Goal: Task Accomplishment & Management: Use online tool/utility

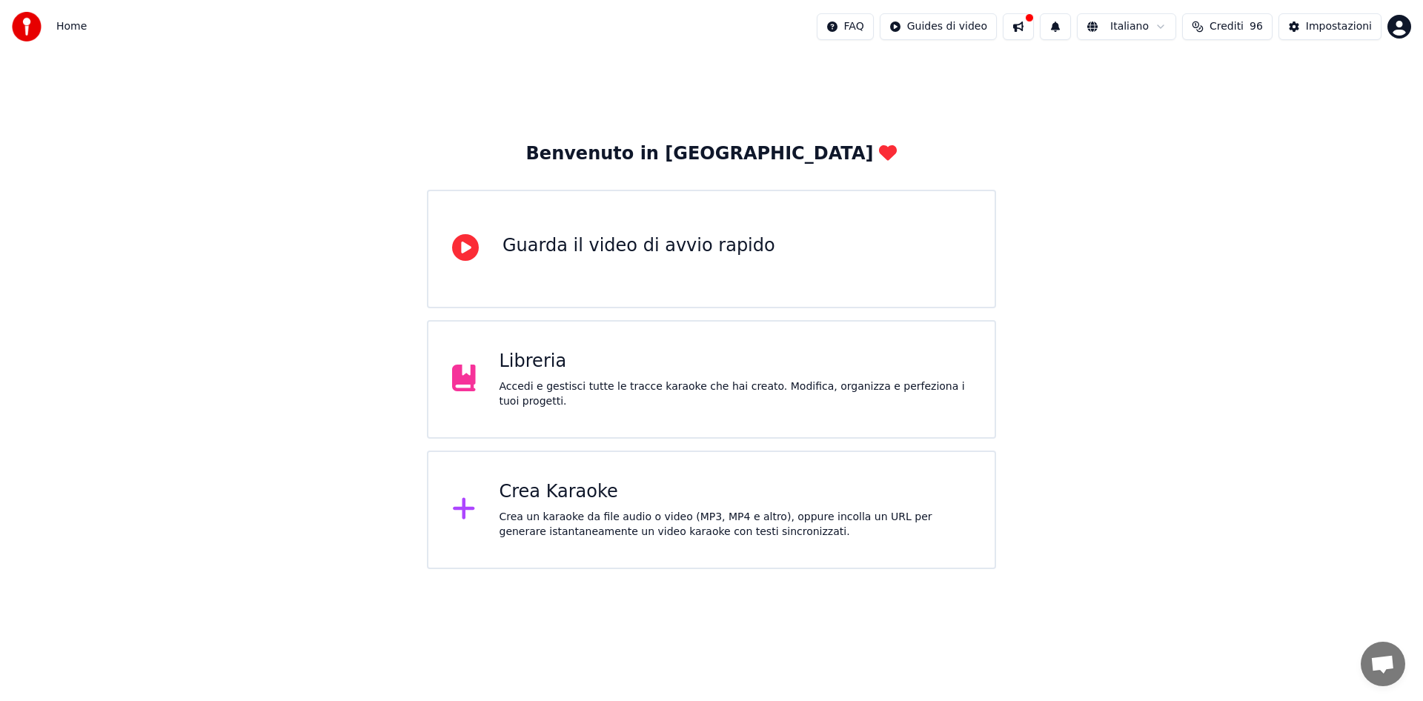
click at [660, 467] on div "Crea Karaoke Crea un karaoke da file audio o video (MP3, MP4 e altro), oppure i…" at bounding box center [711, 510] width 569 height 119
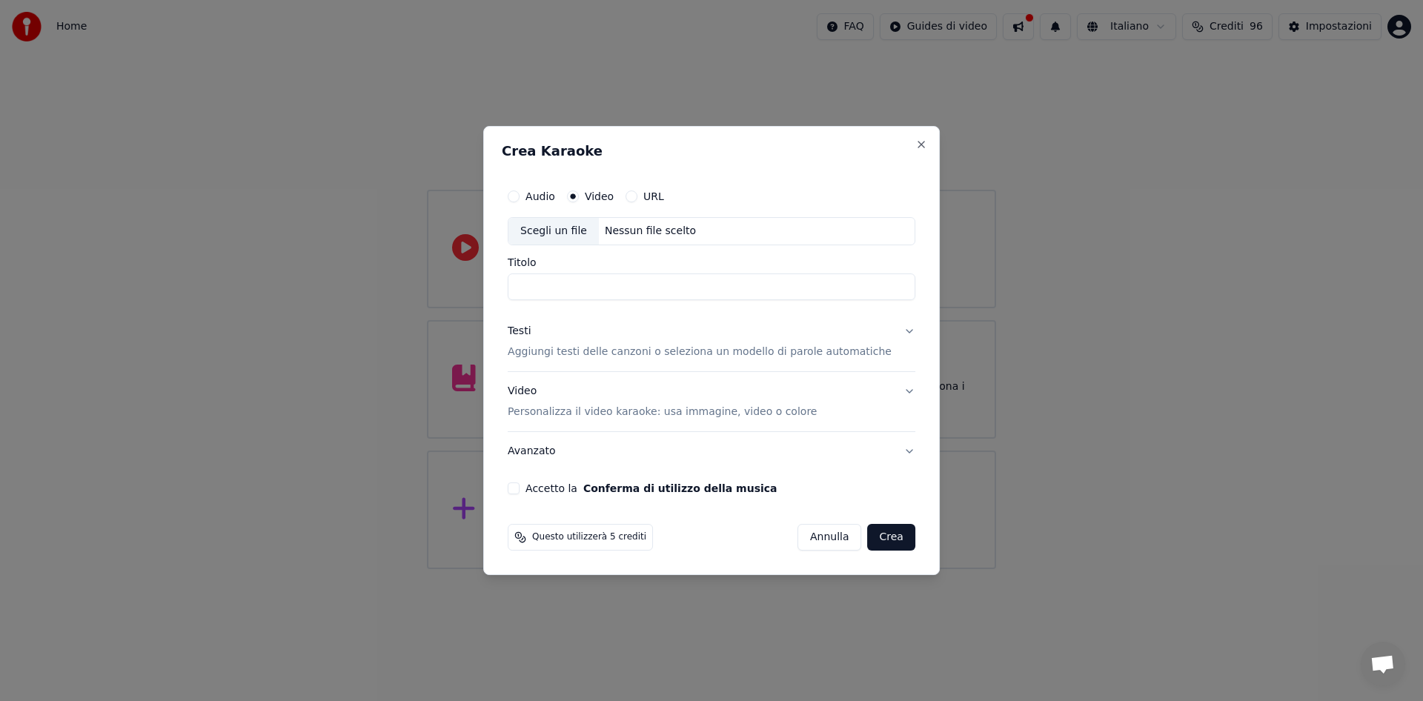
click at [551, 230] on div "Scegli un file" at bounding box center [553, 231] width 90 height 27
drag, startPoint x: 741, startPoint y: 289, endPoint x: 499, endPoint y: 283, distance: 241.7
click at [499, 283] on div "**********" at bounding box center [711, 350] width 456 height 449
type input "**********"
click at [781, 345] on p "Aggiungi testi delle canzoni o seleziona un modello di parole automatiche" at bounding box center [700, 352] width 384 height 15
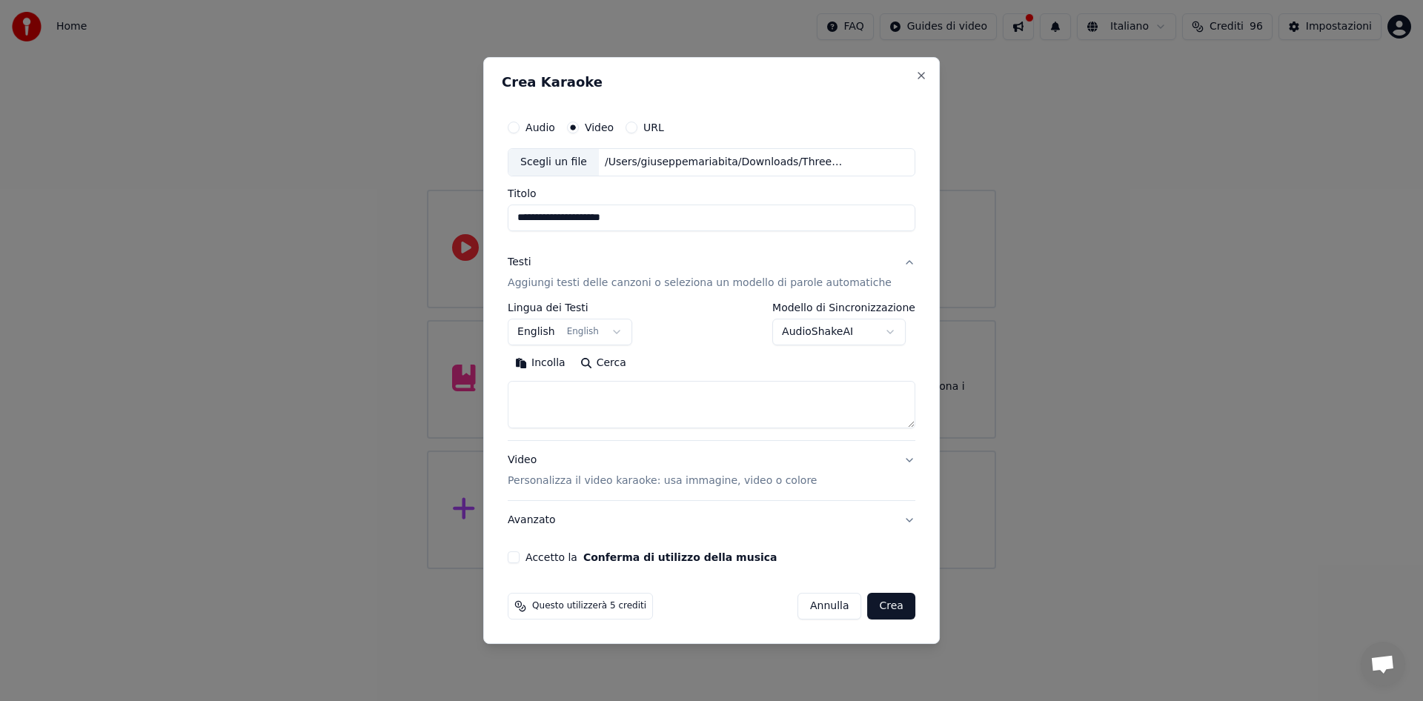
drag, startPoint x: 581, startPoint y: 385, endPoint x: 586, endPoint y: 392, distance: 8.4
click at [582, 388] on textarea at bounding box center [712, 404] width 408 height 47
paste textarea "**********"
drag, startPoint x: 653, startPoint y: 393, endPoint x: 511, endPoint y: 391, distance: 141.5
click at [511, 391] on div "**********" at bounding box center [711, 350] width 456 height 587
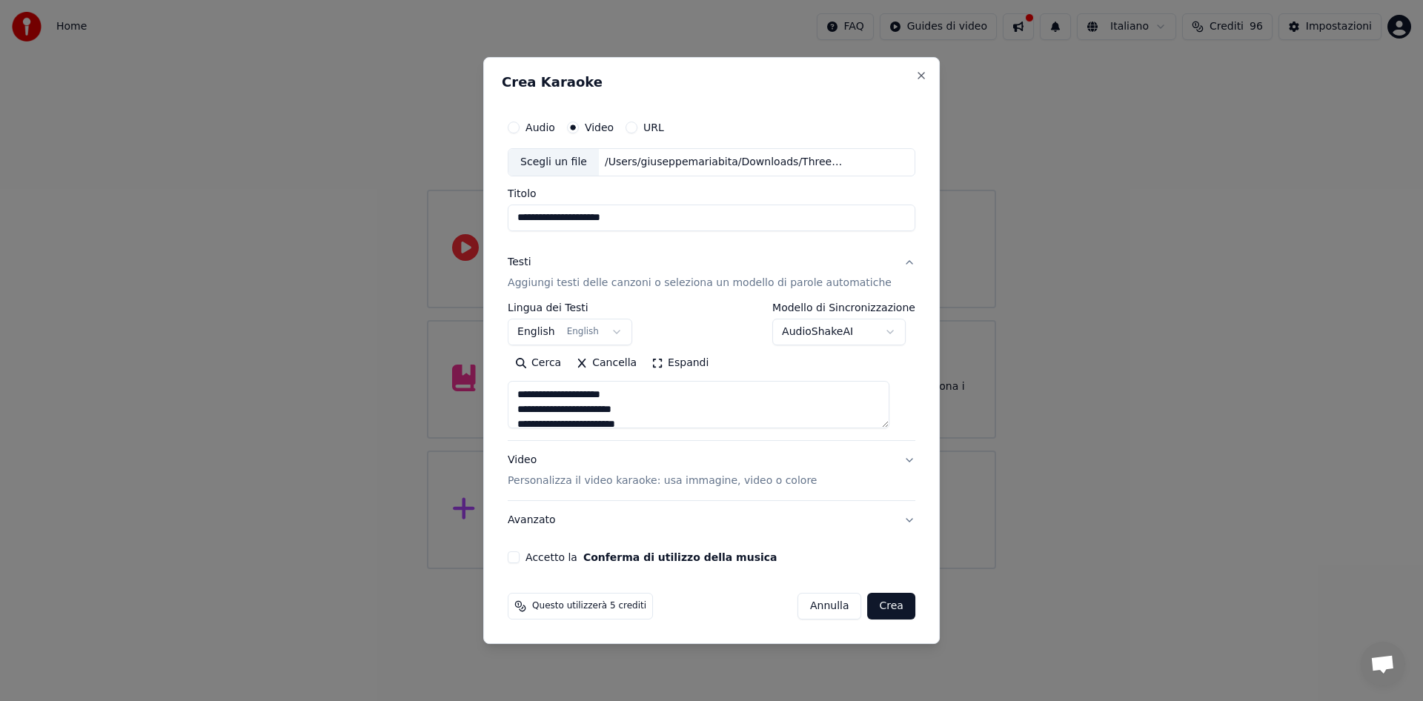
scroll to position [3, 0]
click at [604, 420] on textarea at bounding box center [699, 404] width 382 height 47
drag, startPoint x: 614, startPoint y: 403, endPoint x: 520, endPoint y: 411, distance: 94.5
click at [520, 411] on textarea at bounding box center [699, 404] width 382 height 47
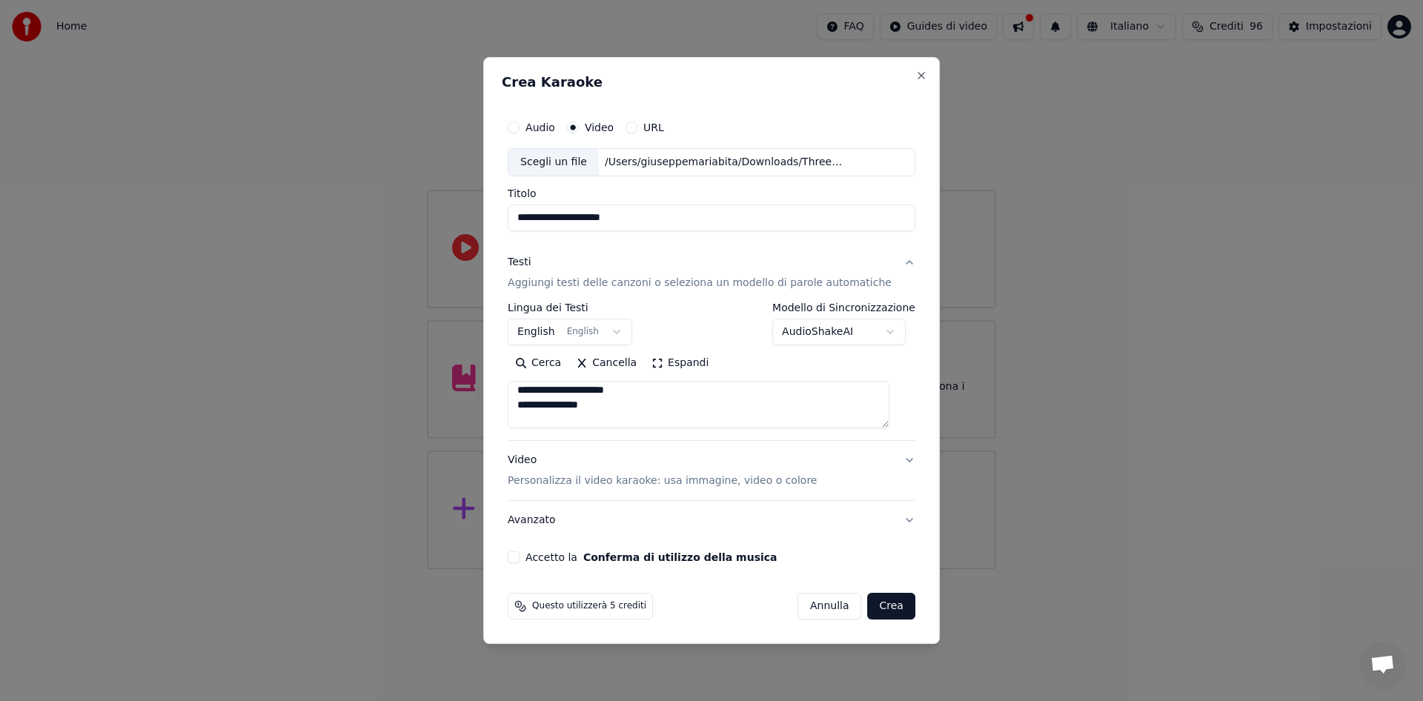
click at [617, 401] on textarea at bounding box center [699, 404] width 382 height 47
drag, startPoint x: 609, startPoint y: 395, endPoint x: 514, endPoint y: 355, distance: 103.0
click at [514, 355] on div "**********" at bounding box center [711, 338] width 419 height 462
click at [597, 401] on textarea at bounding box center [699, 404] width 382 height 47
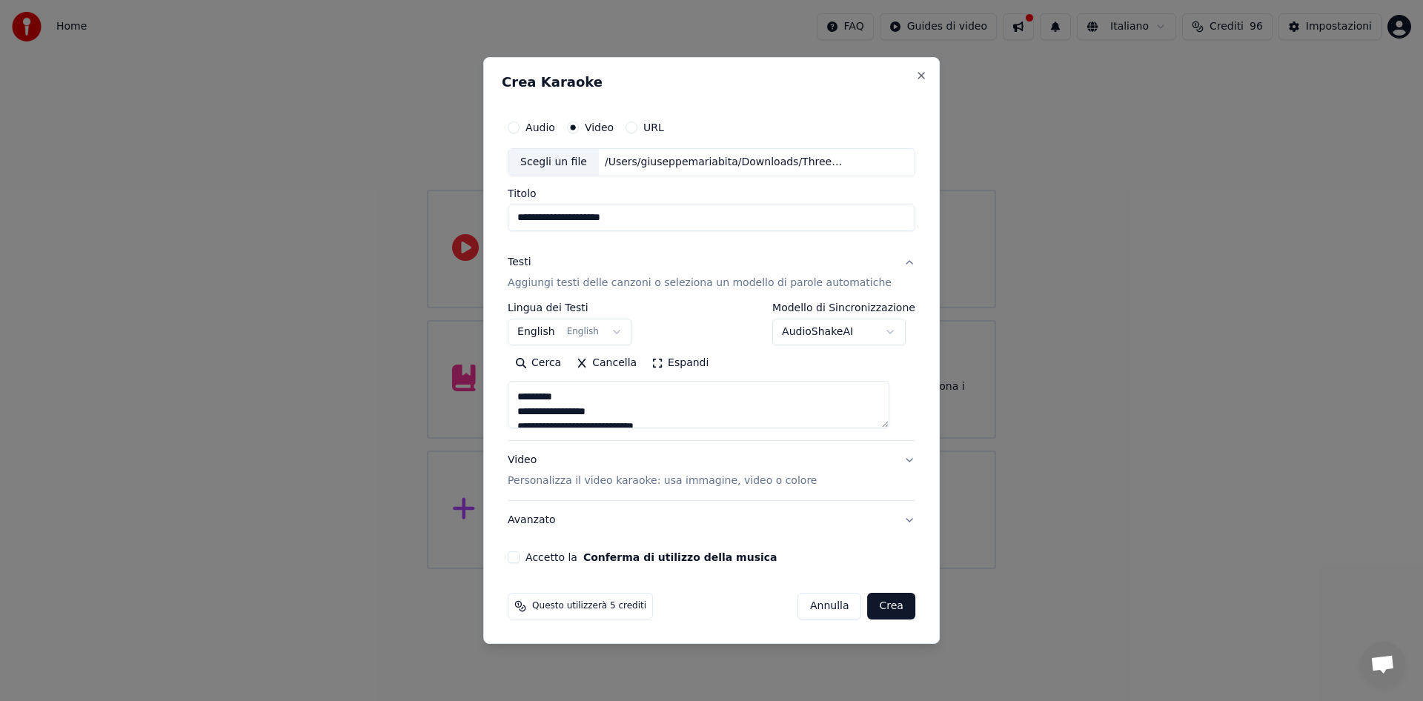
scroll to position [325, 0]
click at [609, 387] on textarea at bounding box center [699, 404] width 382 height 47
drag, startPoint x: 637, startPoint y: 388, endPoint x: 534, endPoint y: 394, distance: 103.9
click at [534, 394] on textarea at bounding box center [699, 404] width 382 height 47
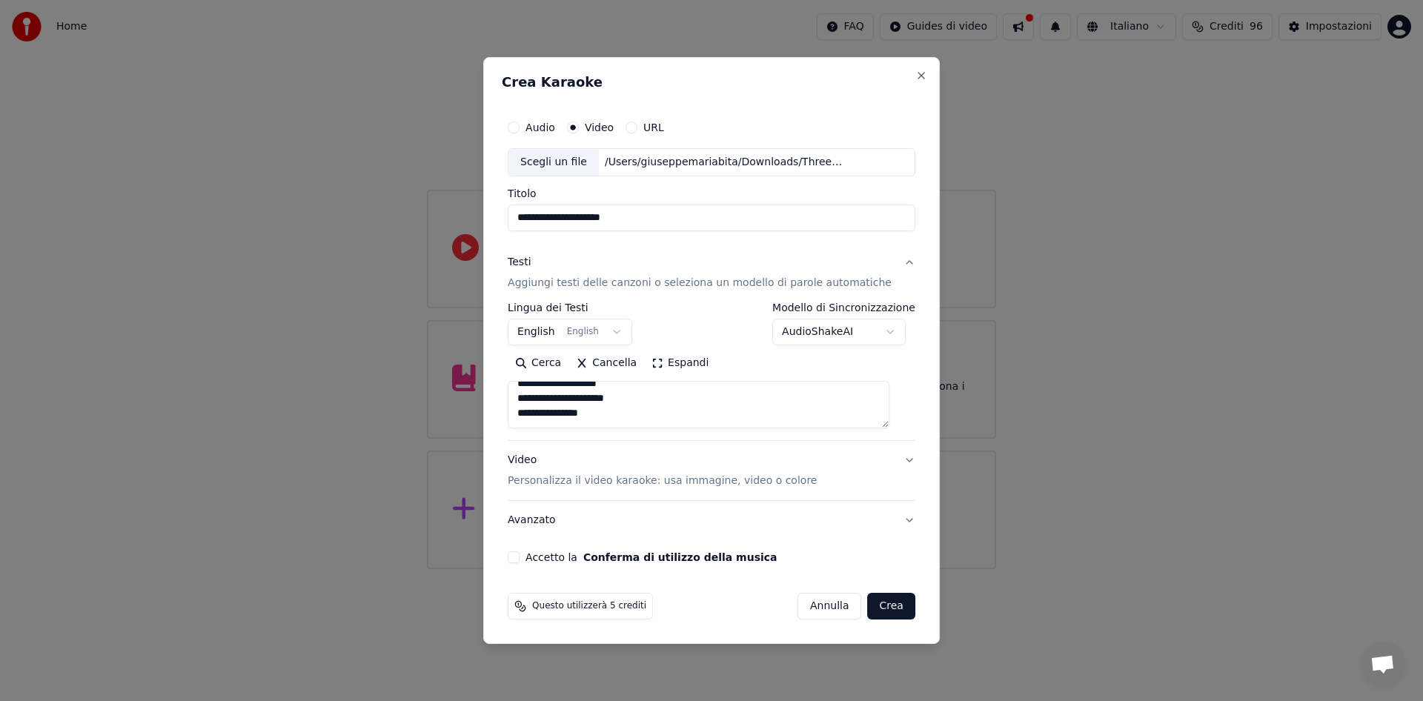
click at [580, 405] on textarea at bounding box center [699, 404] width 382 height 47
drag, startPoint x: 620, startPoint y: 405, endPoint x: 531, endPoint y: 404, distance: 88.9
click at [531, 404] on textarea at bounding box center [699, 404] width 382 height 47
click at [654, 414] on textarea at bounding box center [699, 404] width 382 height 47
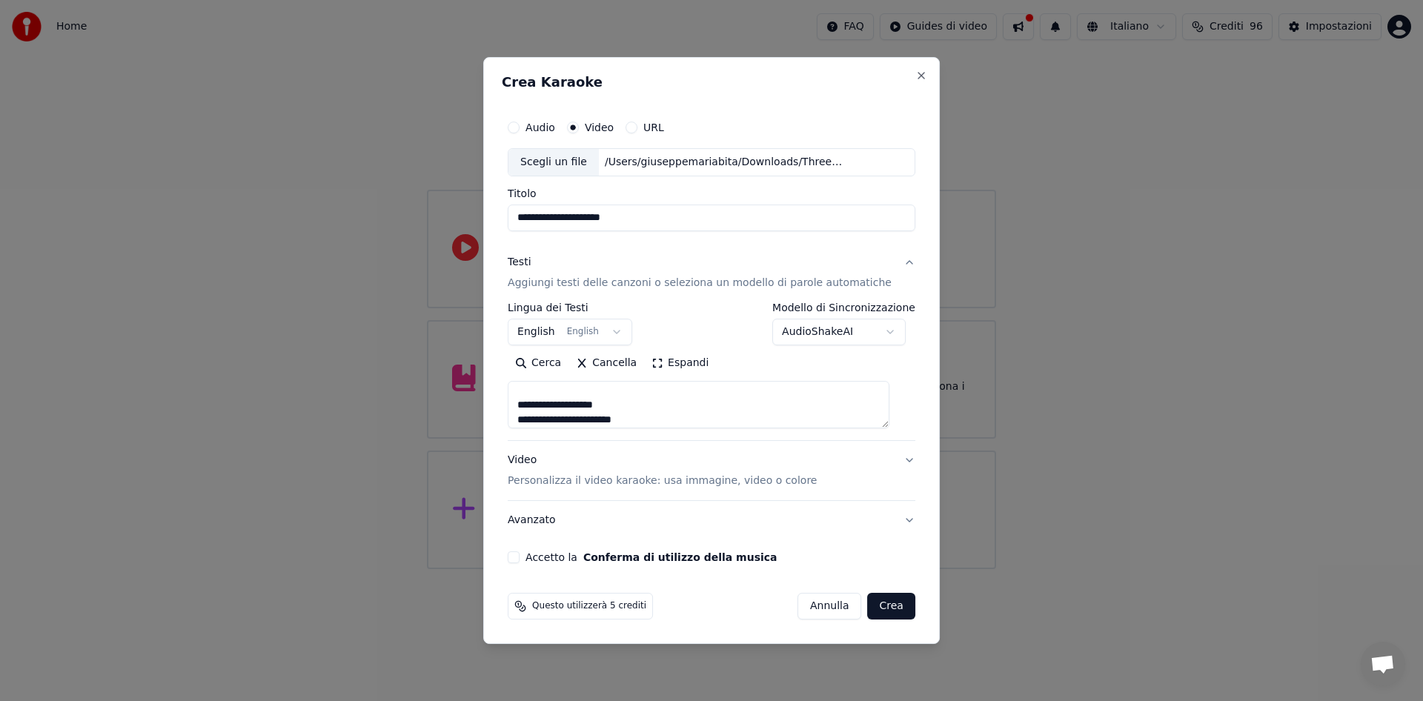
scroll to position [375, 0]
click at [621, 402] on textarea at bounding box center [699, 404] width 382 height 47
drag, startPoint x: 746, startPoint y: 409, endPoint x: 531, endPoint y: 405, distance: 215.7
click at [531, 405] on textarea at bounding box center [699, 404] width 382 height 47
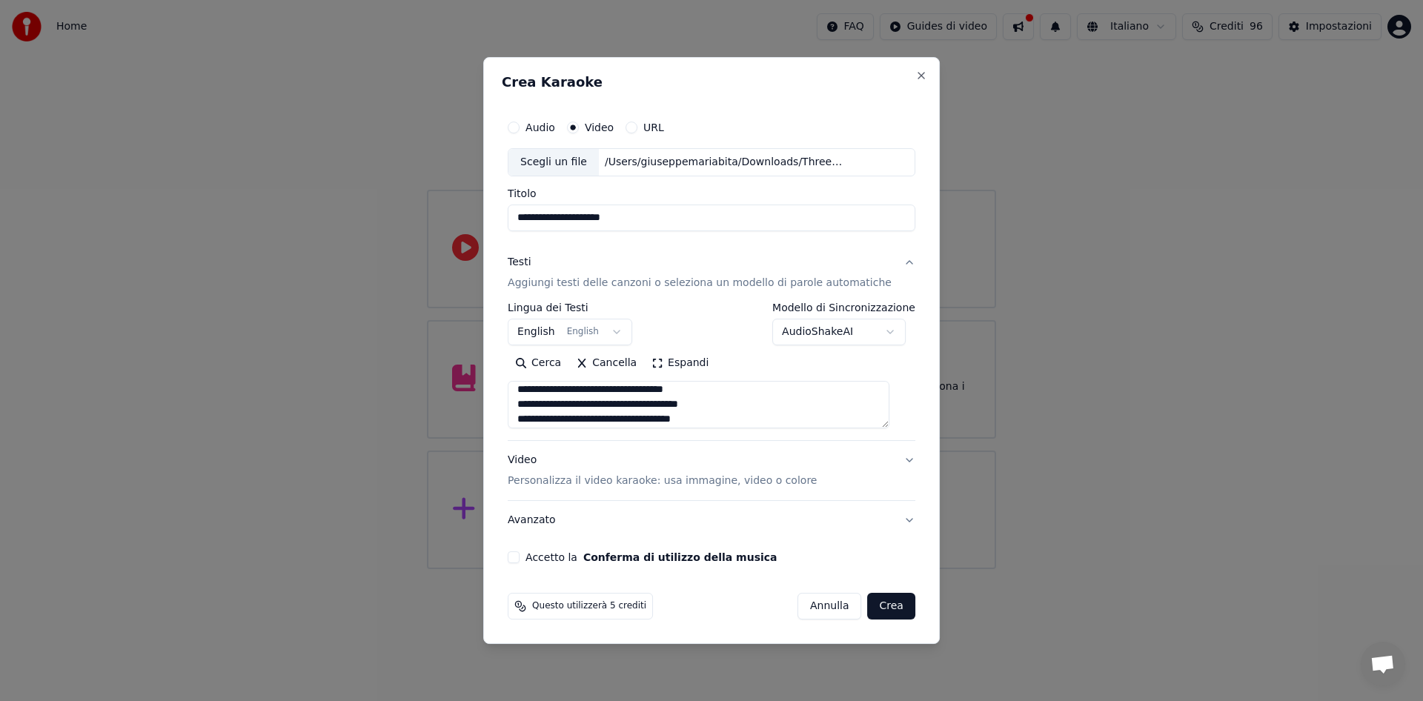
click at [744, 405] on textarea at bounding box center [699, 404] width 382 height 47
click at [580, 418] on textarea at bounding box center [699, 404] width 382 height 47
click at [637, 408] on textarea at bounding box center [699, 404] width 382 height 47
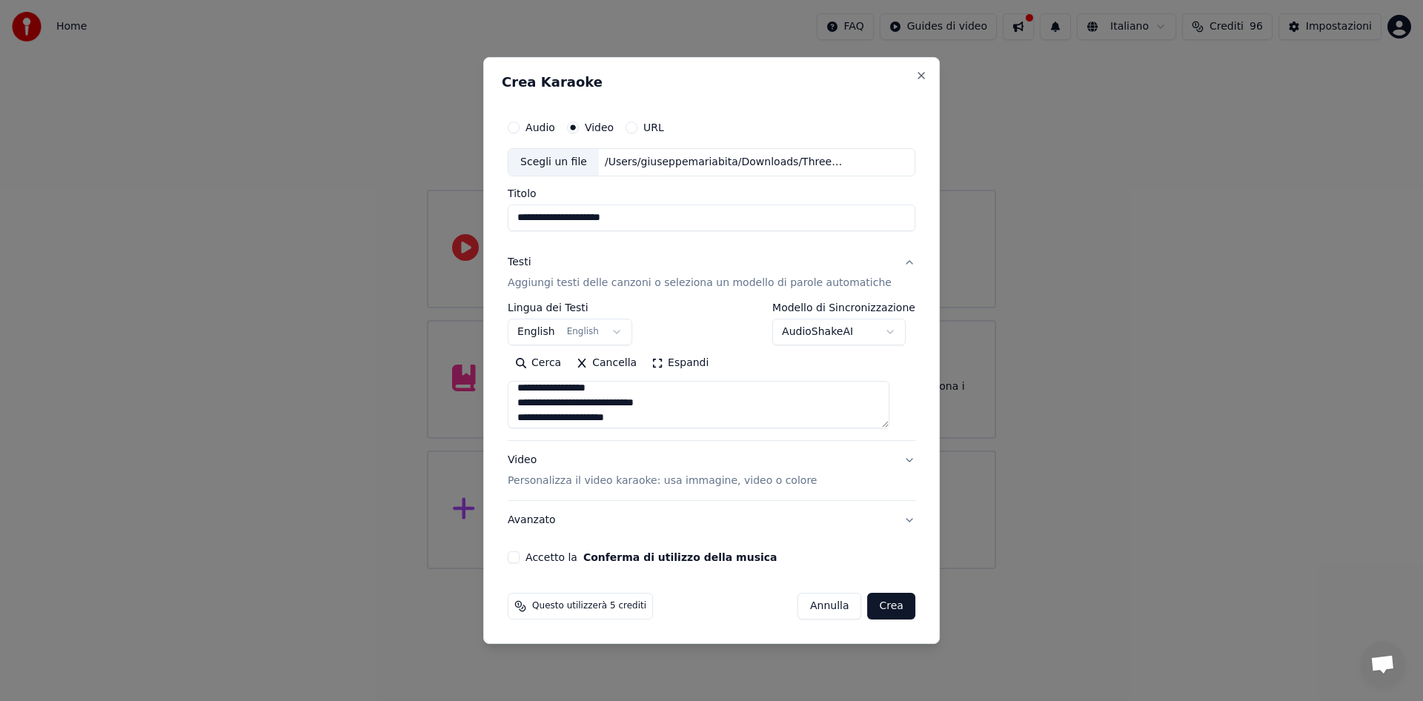
click at [573, 406] on textarea at bounding box center [699, 404] width 382 height 47
type textarea "**********"
click at [519, 553] on button "Accetto la Conferma di utilizzo della musica" at bounding box center [514, 557] width 12 height 12
click at [883, 605] on button "Crea" at bounding box center [891, 606] width 47 height 27
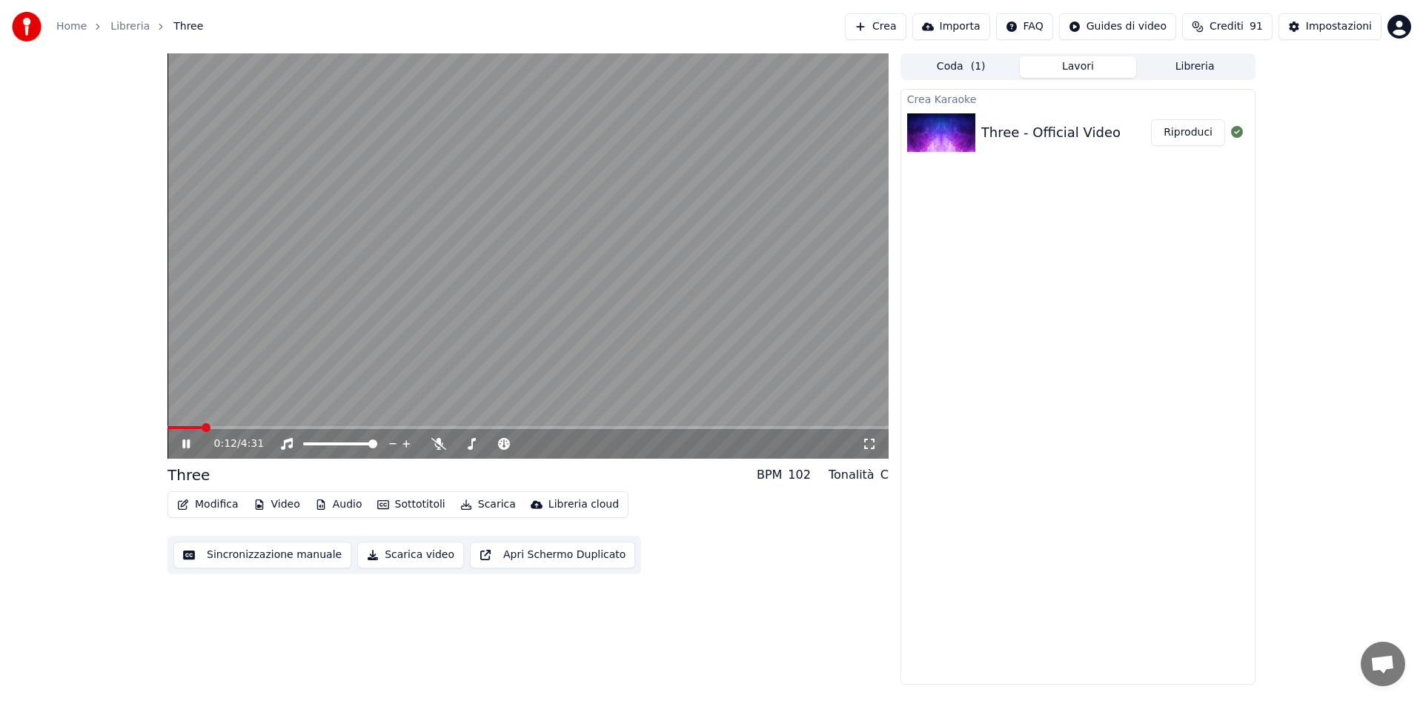
click at [871, 443] on icon at bounding box center [869, 444] width 15 height 12
click at [529, 448] on span at bounding box center [524, 443] width 9 height 9
click at [1003, 450] on div "Crea Karaoke Three - Official Video Riproduci" at bounding box center [1077, 387] width 355 height 596
click at [863, 445] on icon at bounding box center [869, 444] width 15 height 12
click at [439, 449] on icon at bounding box center [438, 444] width 8 height 12
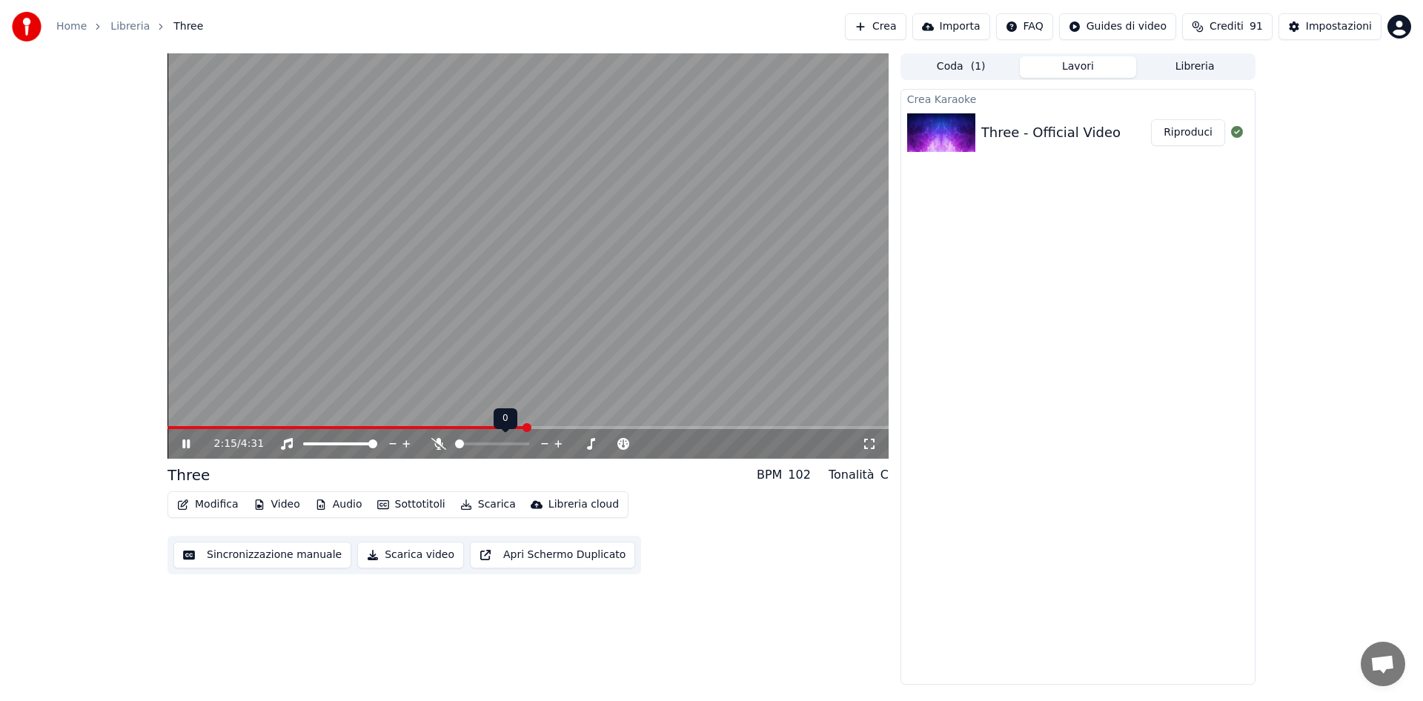
click at [439, 449] on icon at bounding box center [438, 444] width 15 height 12
click at [290, 442] on icon at bounding box center [286, 444] width 15 height 12
click at [884, 473] on div "C" at bounding box center [884, 475] width 8 height 18
click at [334, 503] on button "Audio" at bounding box center [338, 504] width 59 height 21
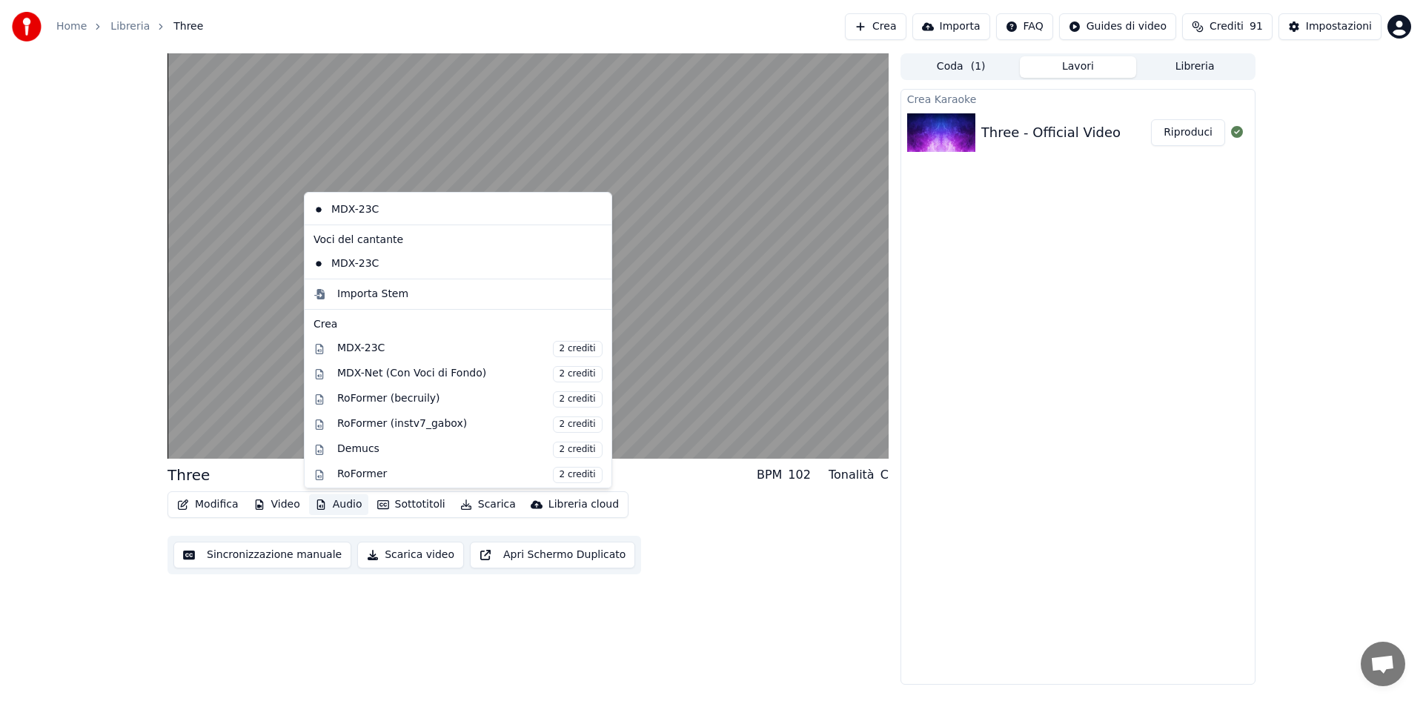
scroll to position [150, 0]
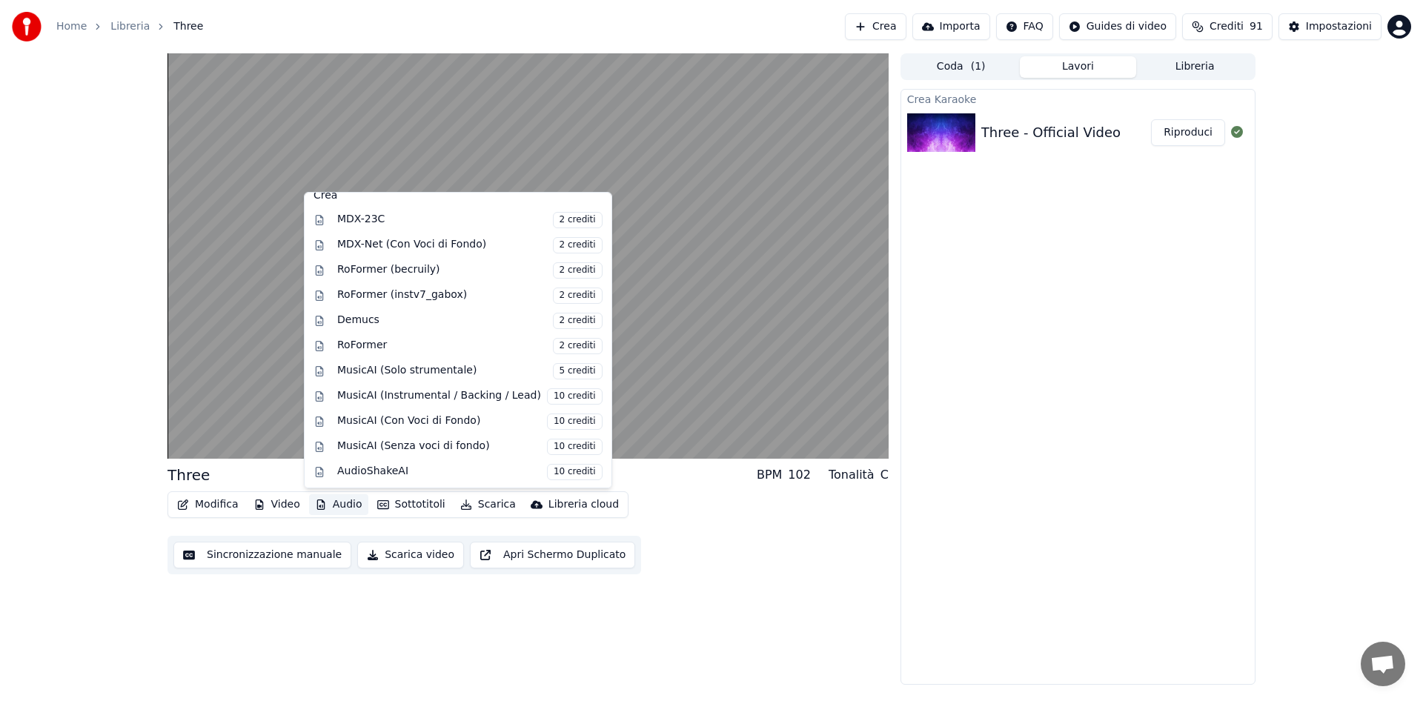
click at [711, 499] on div "Modifica Video Audio Sottotitoli Scarica Libreria cloud Sincronizzazione manual…" at bounding box center [527, 532] width 721 height 83
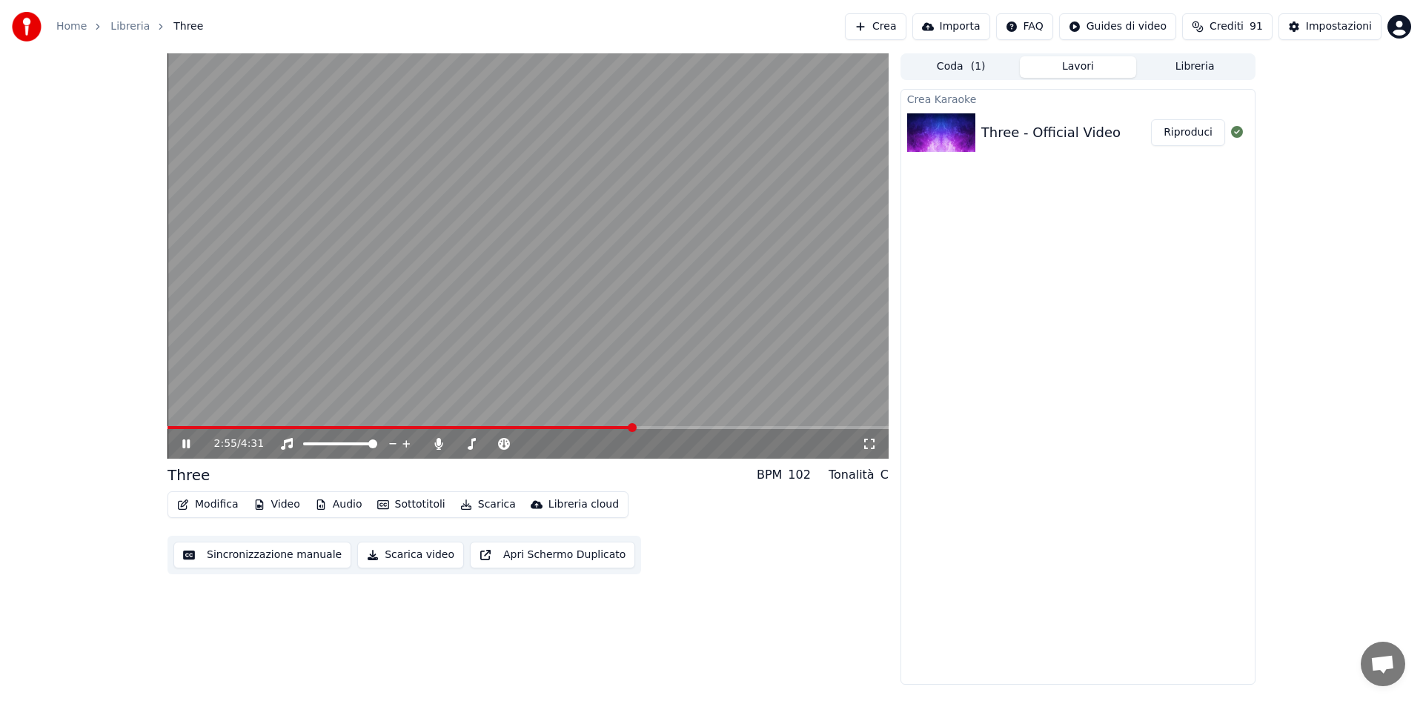
click at [193, 444] on icon at bounding box center [196, 444] width 35 height 12
click at [377, 442] on span at bounding box center [372, 443] width 9 height 9
click at [185, 439] on icon at bounding box center [196, 444] width 35 height 12
click at [302, 431] on div "2:56 / 4:31" at bounding box center [527, 444] width 721 height 30
click at [299, 429] on div "2:57 / 4:31" at bounding box center [527, 444] width 721 height 30
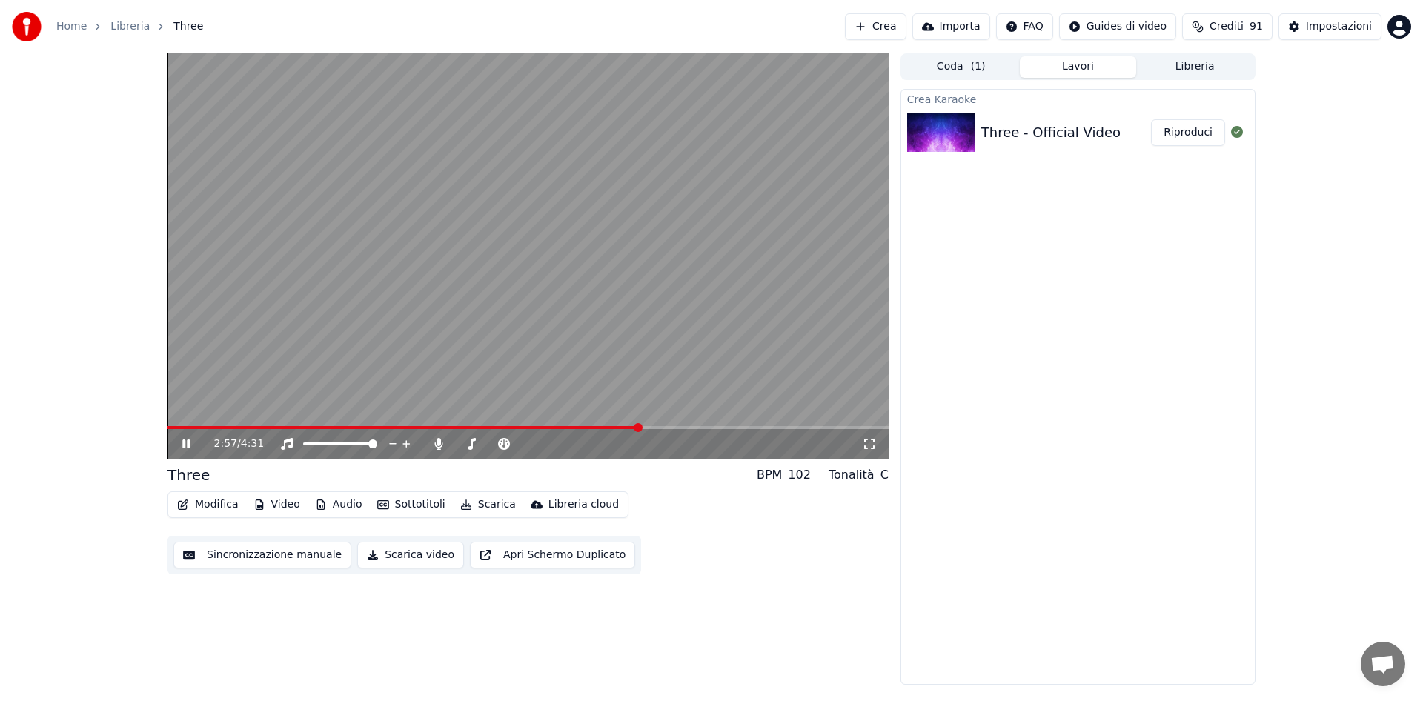
click at [301, 427] on span at bounding box center [402, 427] width 471 height 3
click at [180, 445] on icon at bounding box center [196, 444] width 35 height 12
click at [167, 428] on span at bounding box center [167, 427] width 0 height 3
click at [215, 505] on button "Modifica" at bounding box center [207, 504] width 73 height 21
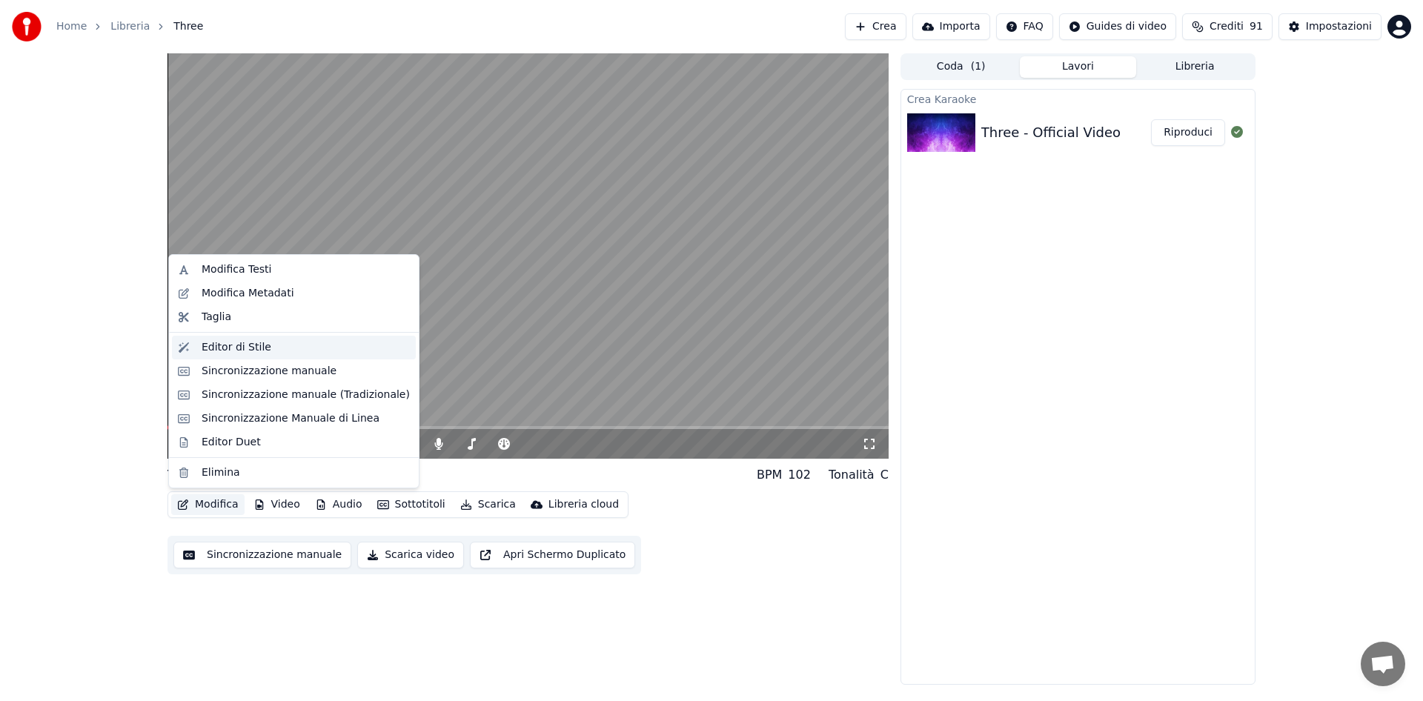
click at [262, 341] on div "Editor di Stile" at bounding box center [237, 347] width 70 height 15
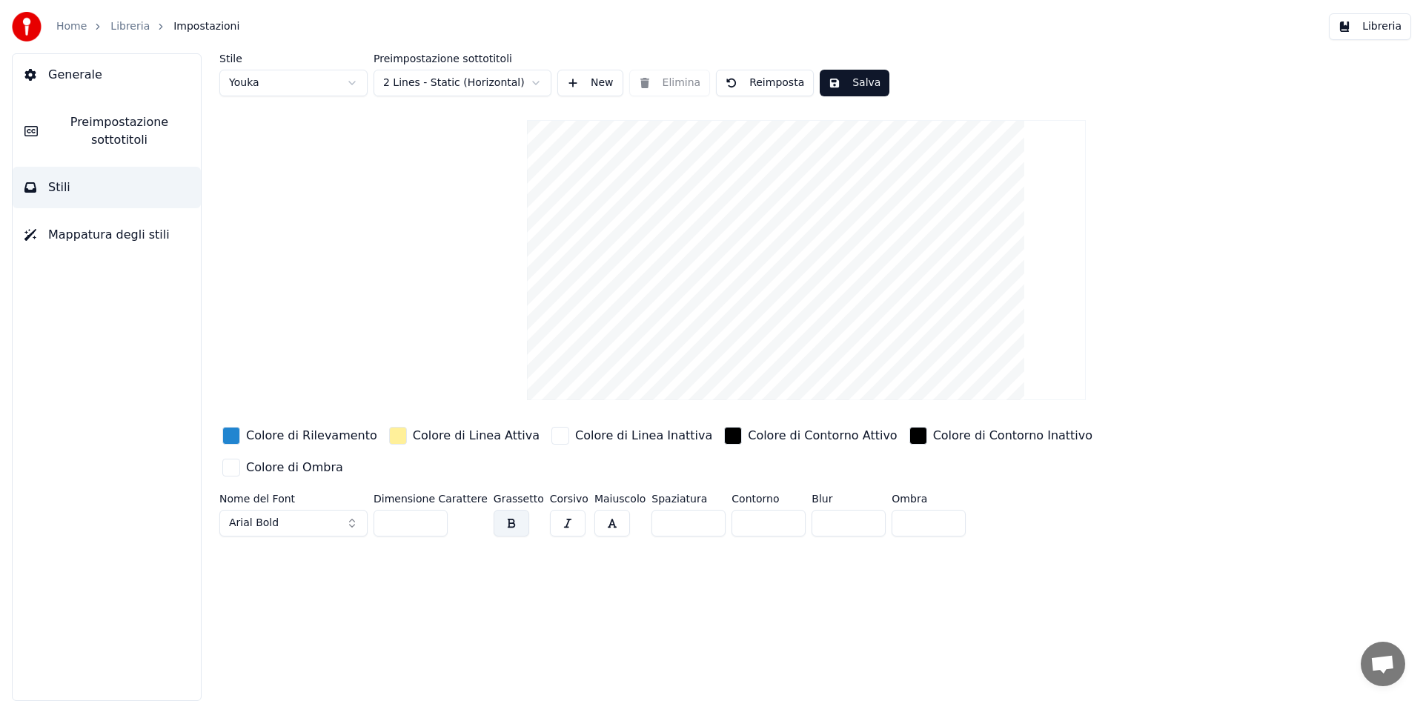
click at [80, 80] on span "Generale" at bounding box center [75, 75] width 54 height 18
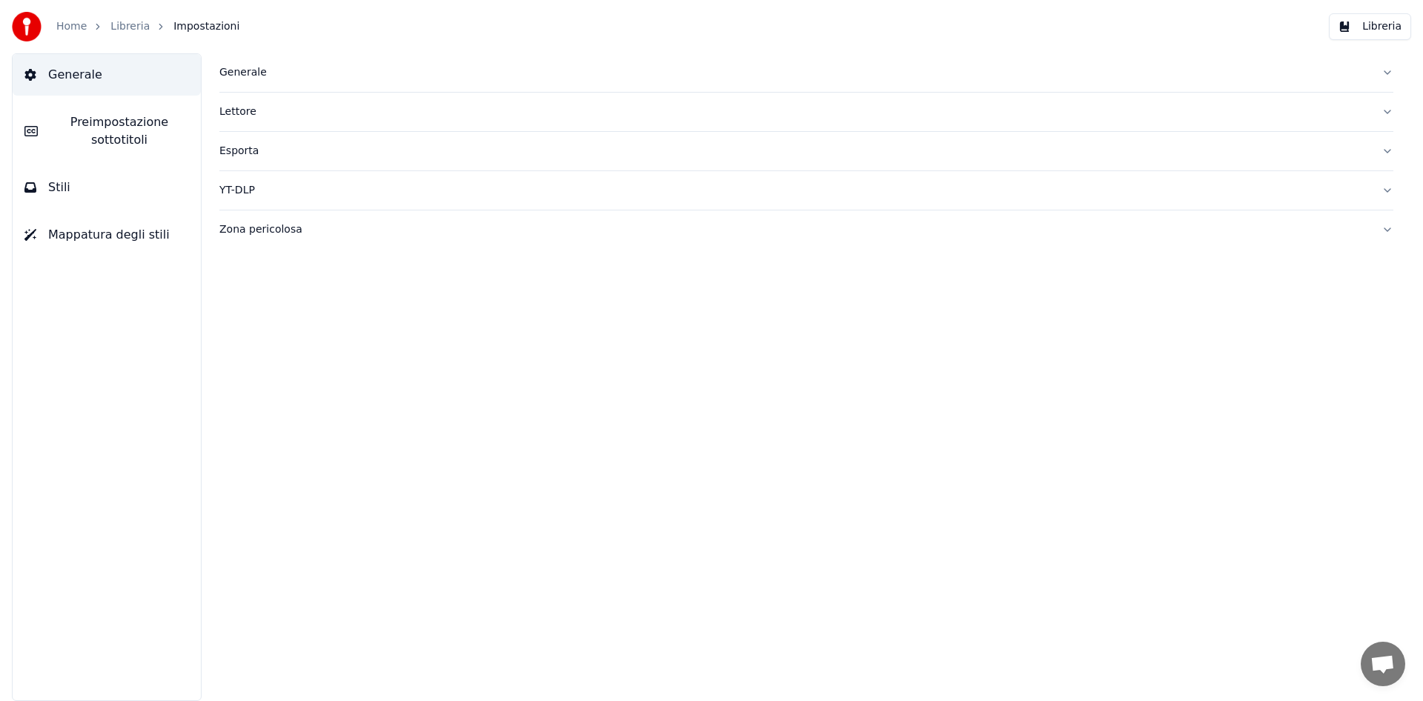
click at [248, 68] on div "Generale" at bounding box center [794, 72] width 1150 height 15
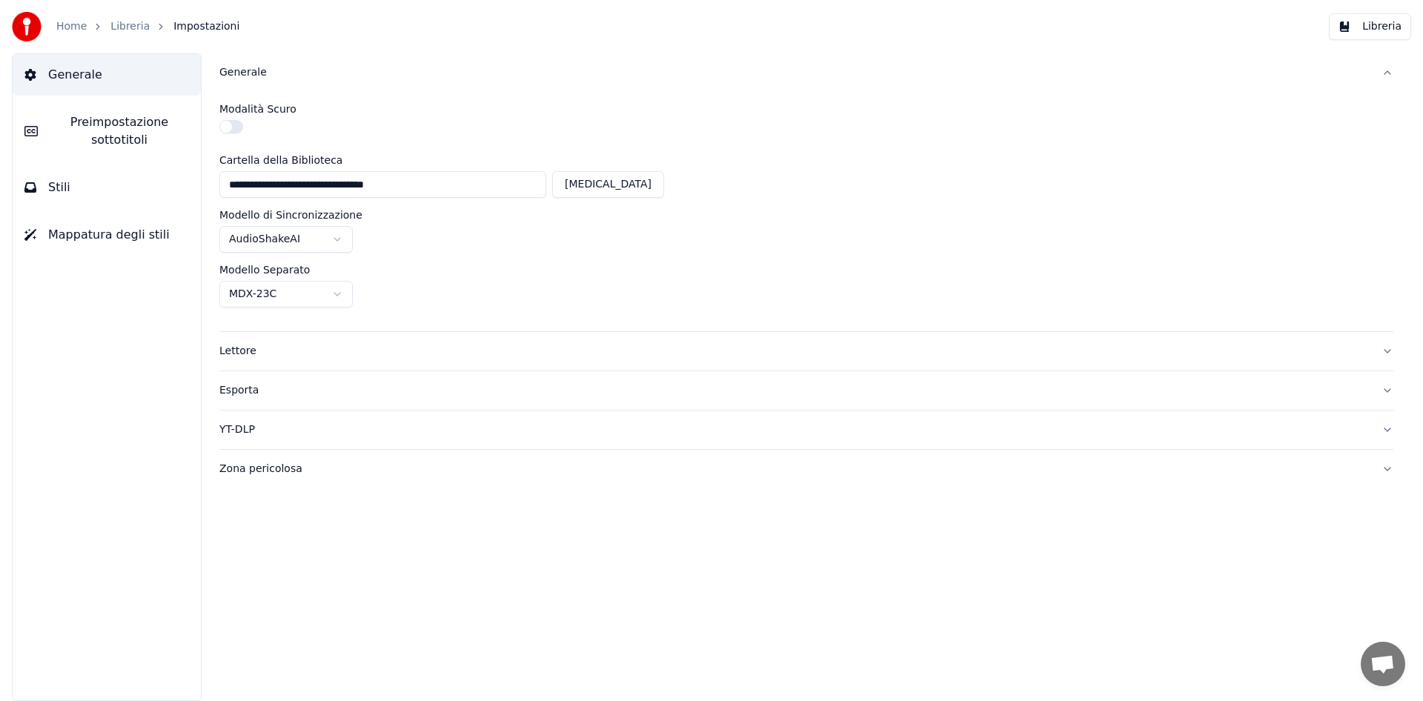
click at [227, 349] on div "Lettore" at bounding box center [794, 351] width 1150 height 15
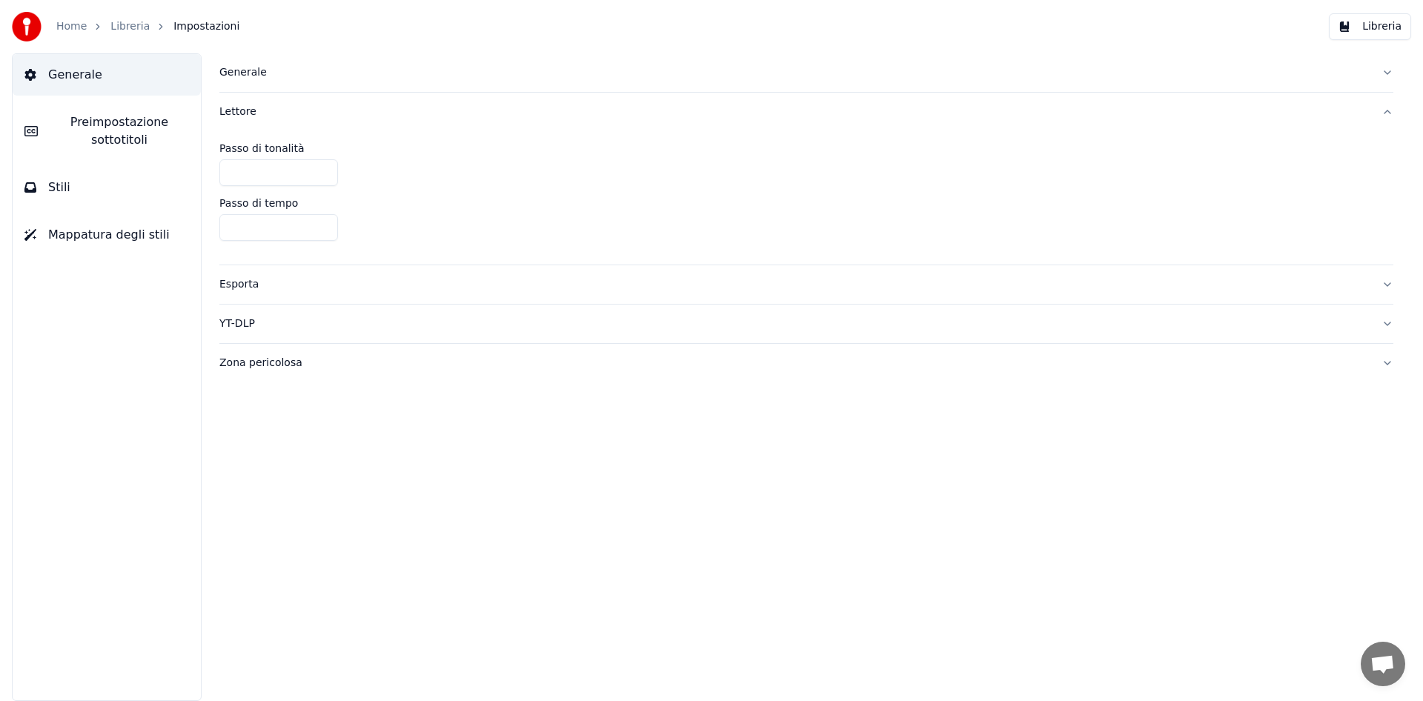
click at [46, 182] on button "Stili" at bounding box center [107, 187] width 188 height 41
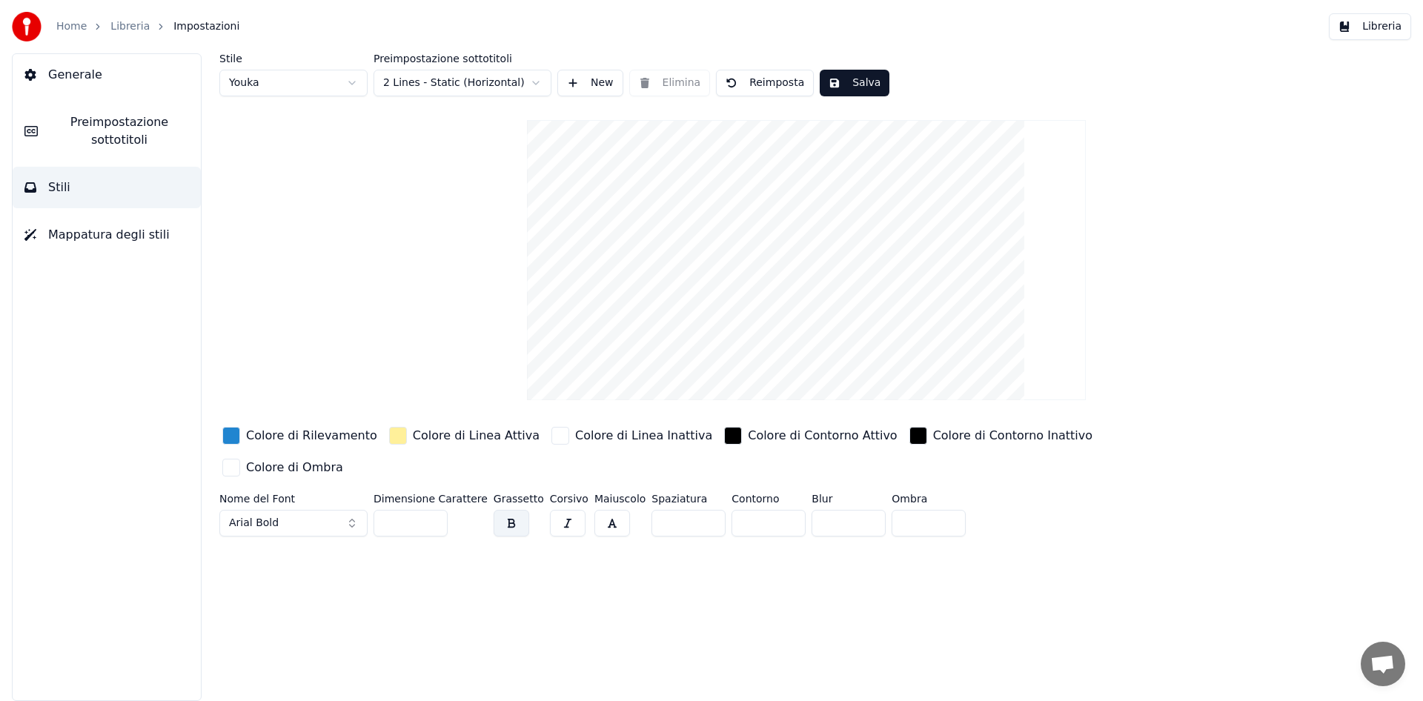
click at [89, 227] on span "Mappatura degli stili" at bounding box center [109, 235] width 122 height 18
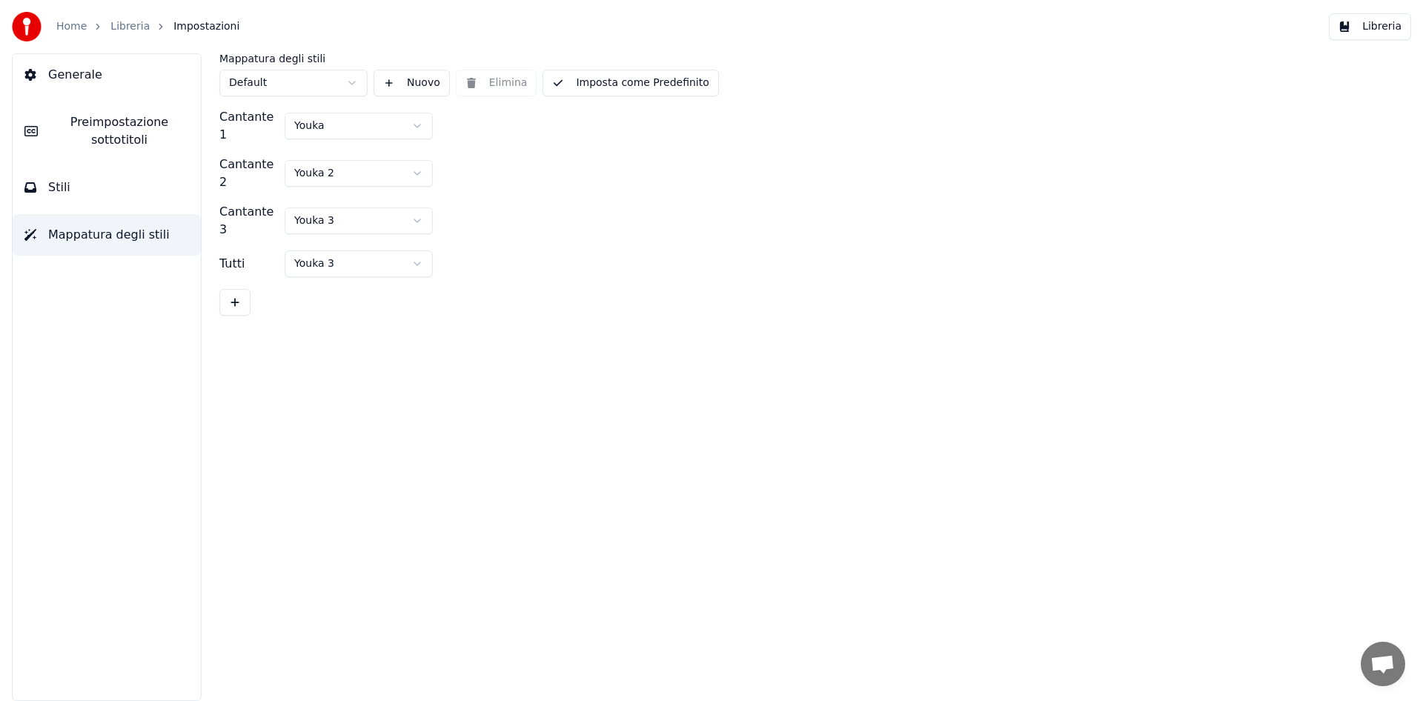
click at [82, 76] on span "Generale" at bounding box center [75, 75] width 54 height 18
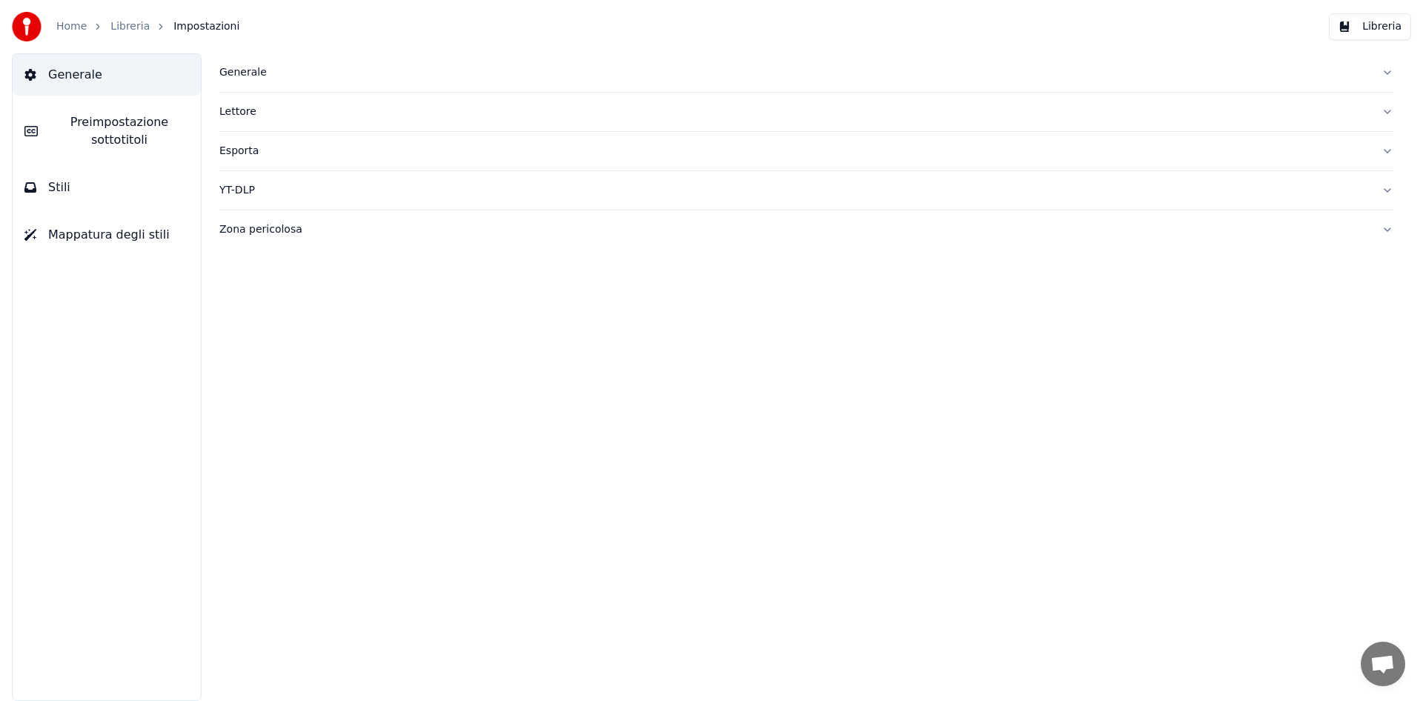
click at [83, 133] on span "Preimpostazione sottotitoli" at bounding box center [119, 131] width 139 height 36
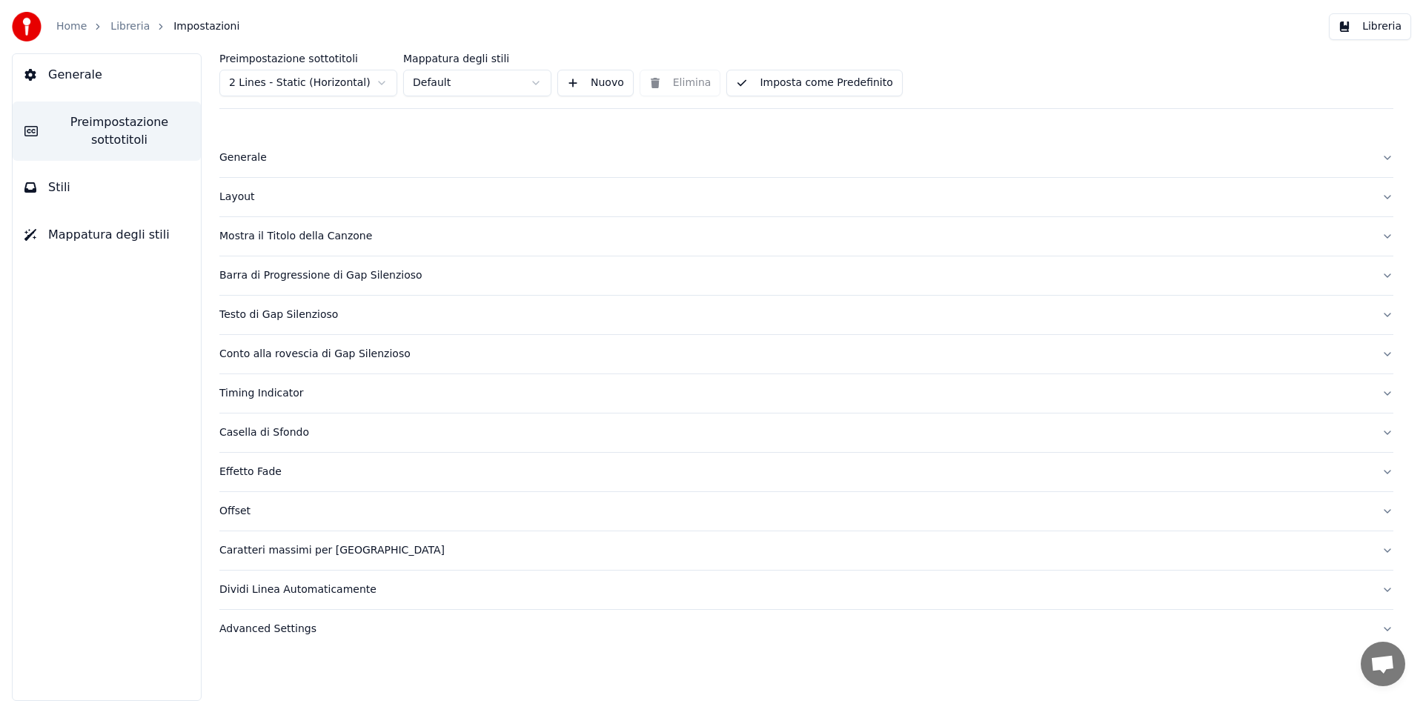
click at [296, 245] on button "Mostra il Titolo della Canzone" at bounding box center [806, 236] width 1174 height 39
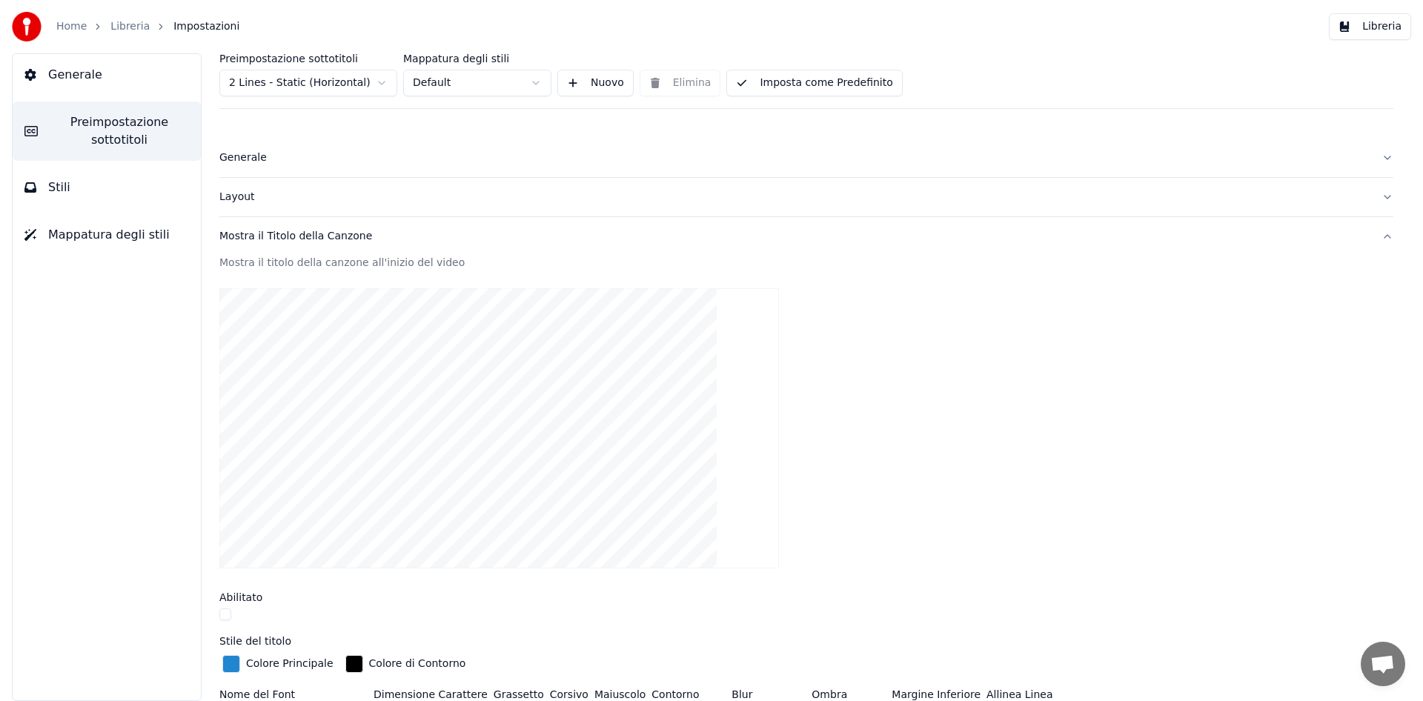
click at [1372, 40] on div "Home Libreria Impostazioni Libreria" at bounding box center [711, 26] width 1423 height 53
click at [1376, 33] on button "Libreria" at bounding box center [1370, 26] width 82 height 27
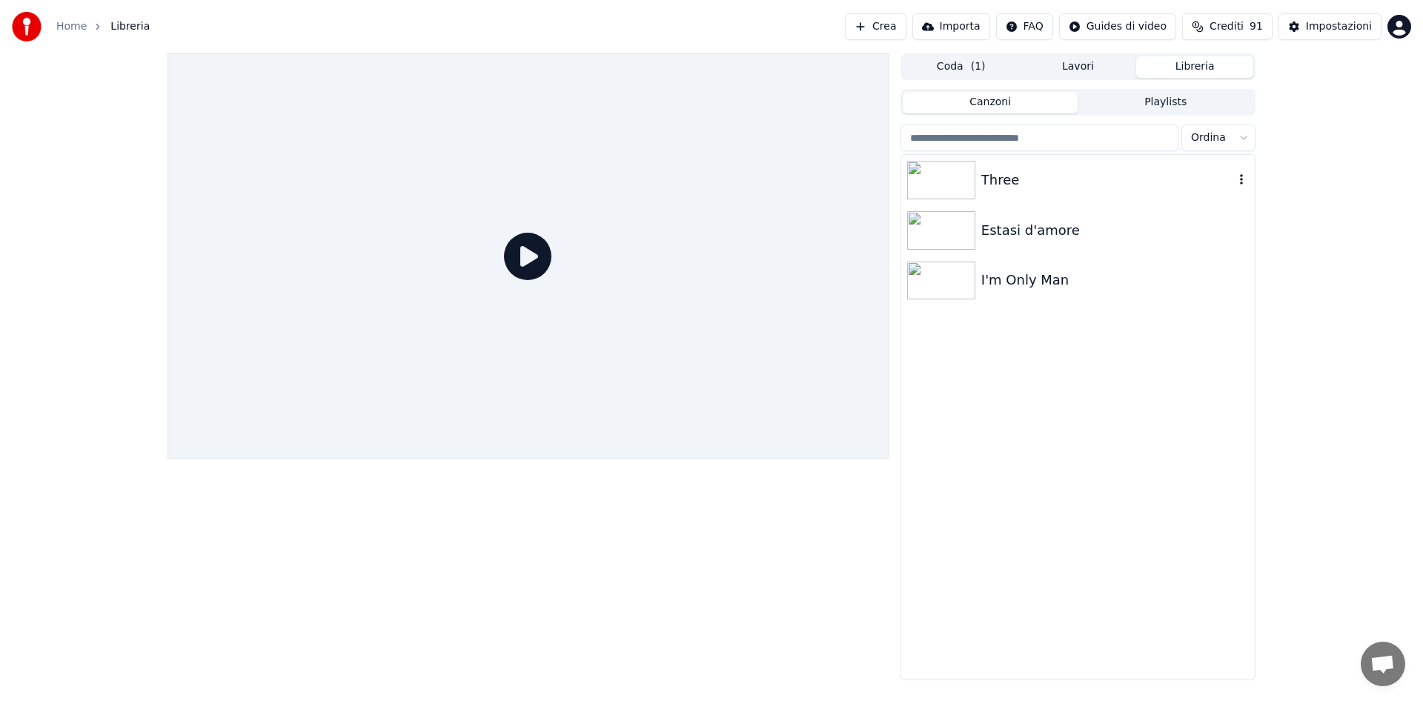
click at [1007, 179] on div "Three" at bounding box center [1107, 180] width 253 height 21
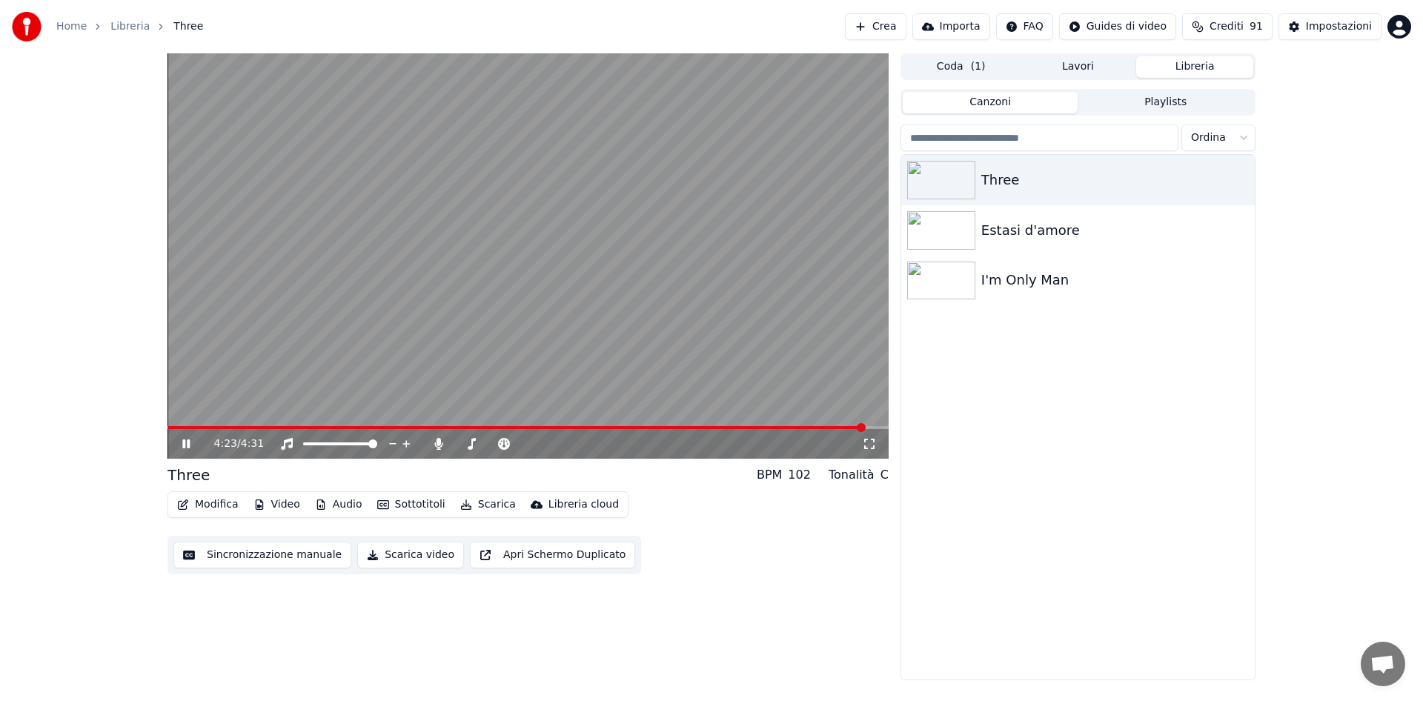
click at [865, 426] on span at bounding box center [527, 427] width 721 height 3
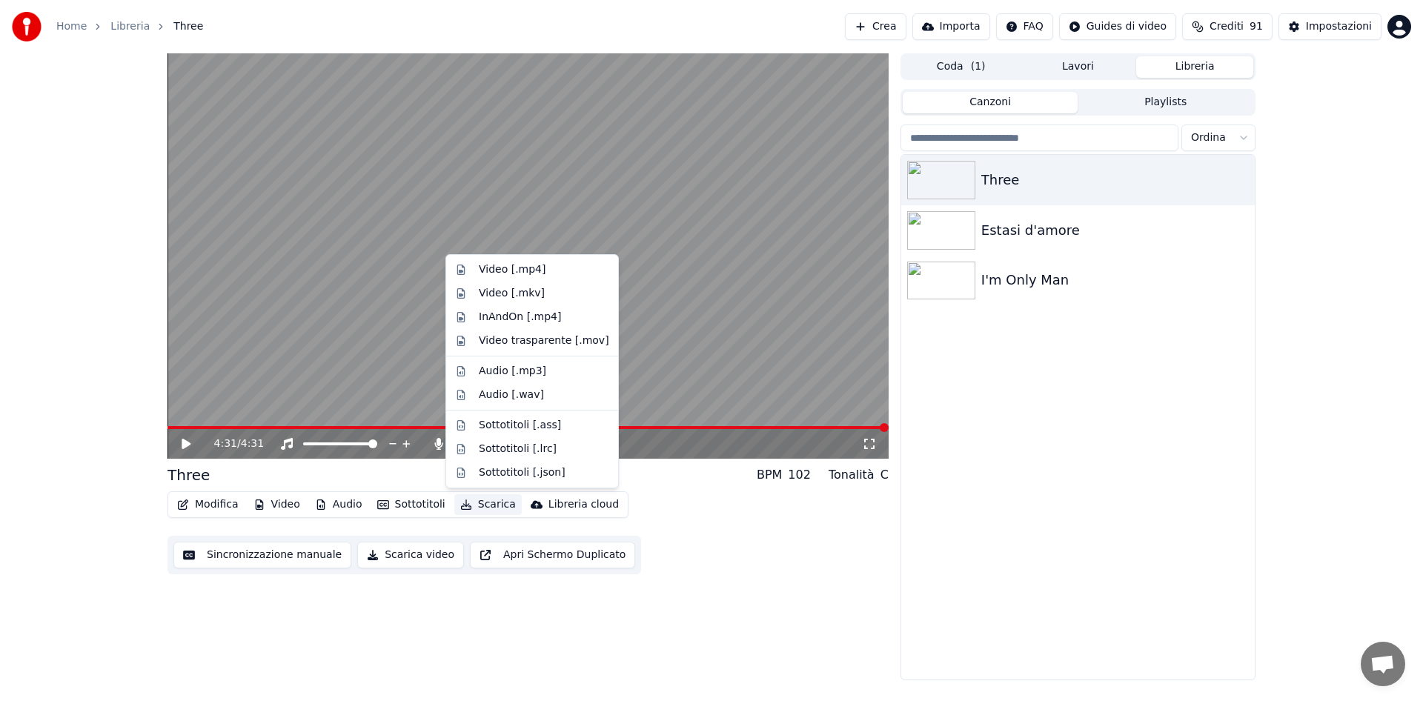
click at [487, 499] on button "Scarica" at bounding box center [487, 504] width 67 height 21
click at [544, 267] on div "Video [.mp4]" at bounding box center [544, 269] width 130 height 15
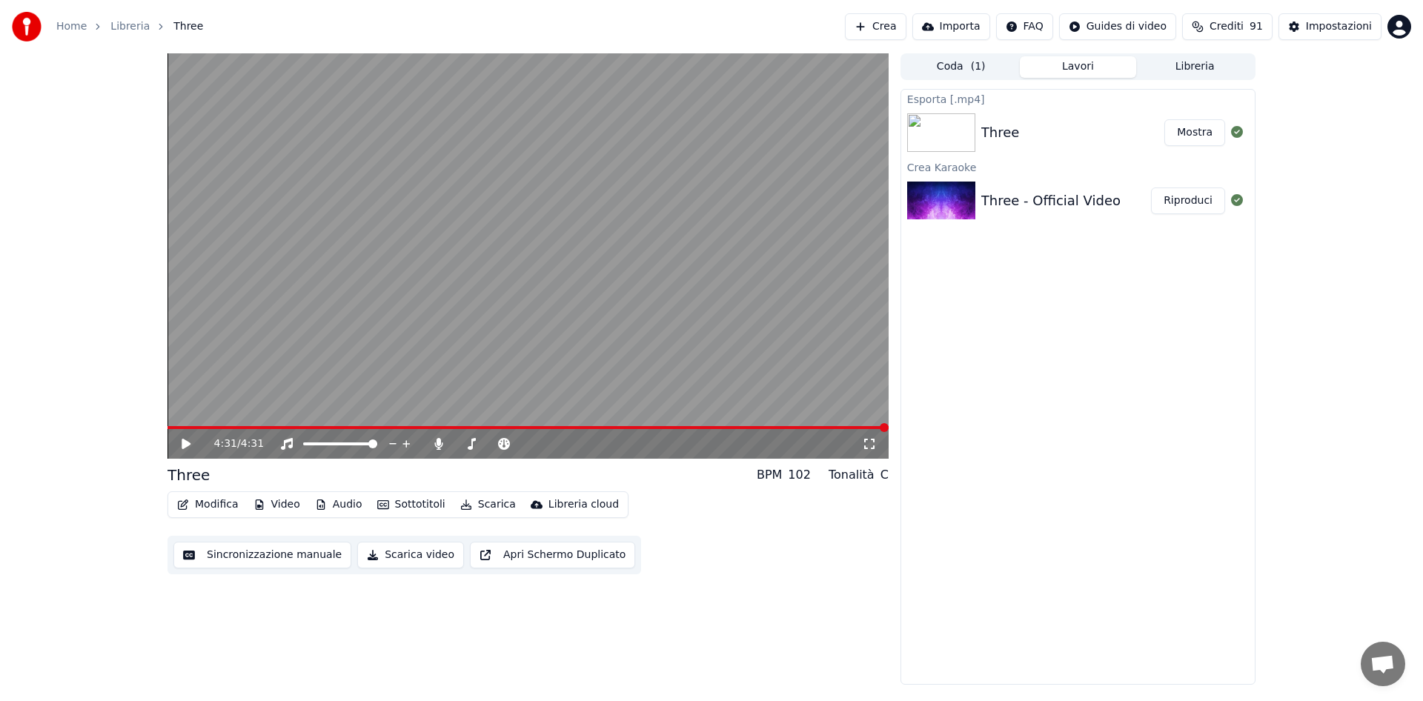
click at [64, 26] on link "Home" at bounding box center [71, 26] width 30 height 15
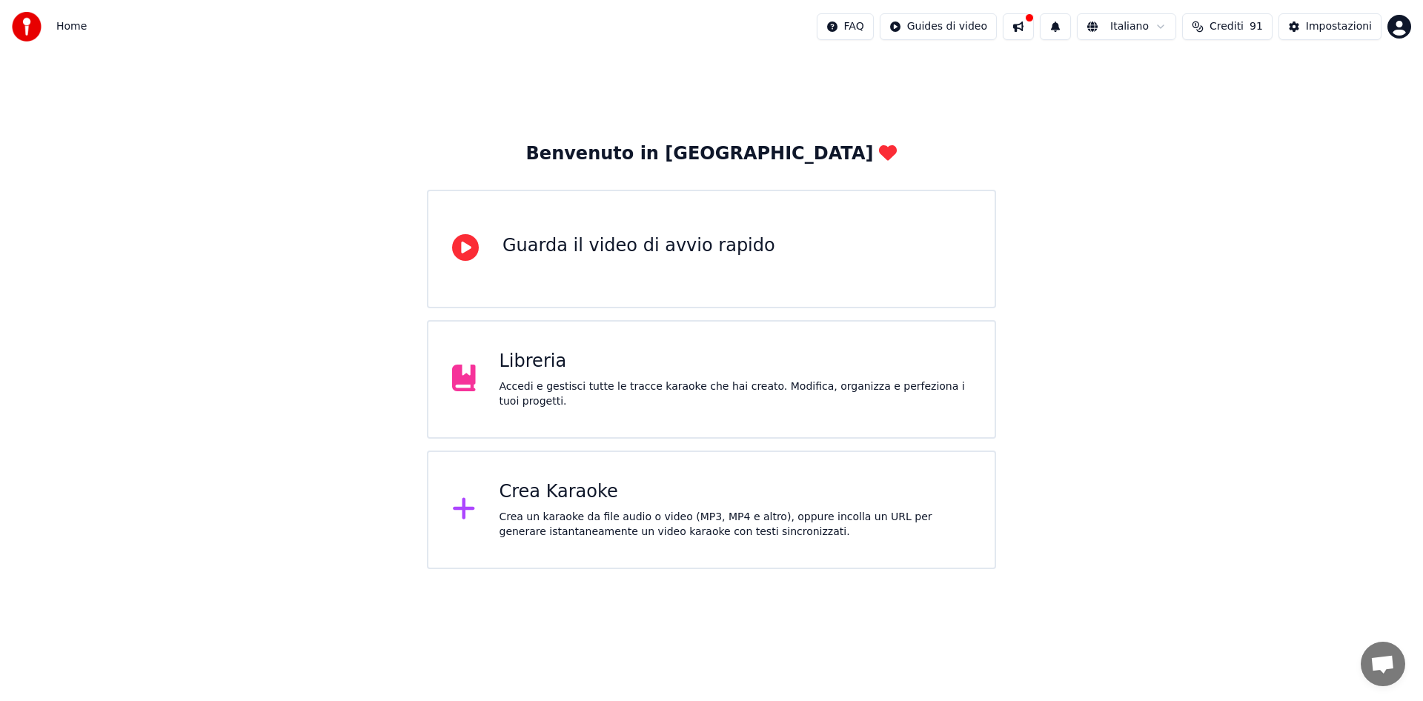
click at [623, 378] on div "Libreria Accedi e gestisci tutte le tracce karaoke che hai creato. Modifica, or…" at bounding box center [735, 379] width 472 height 59
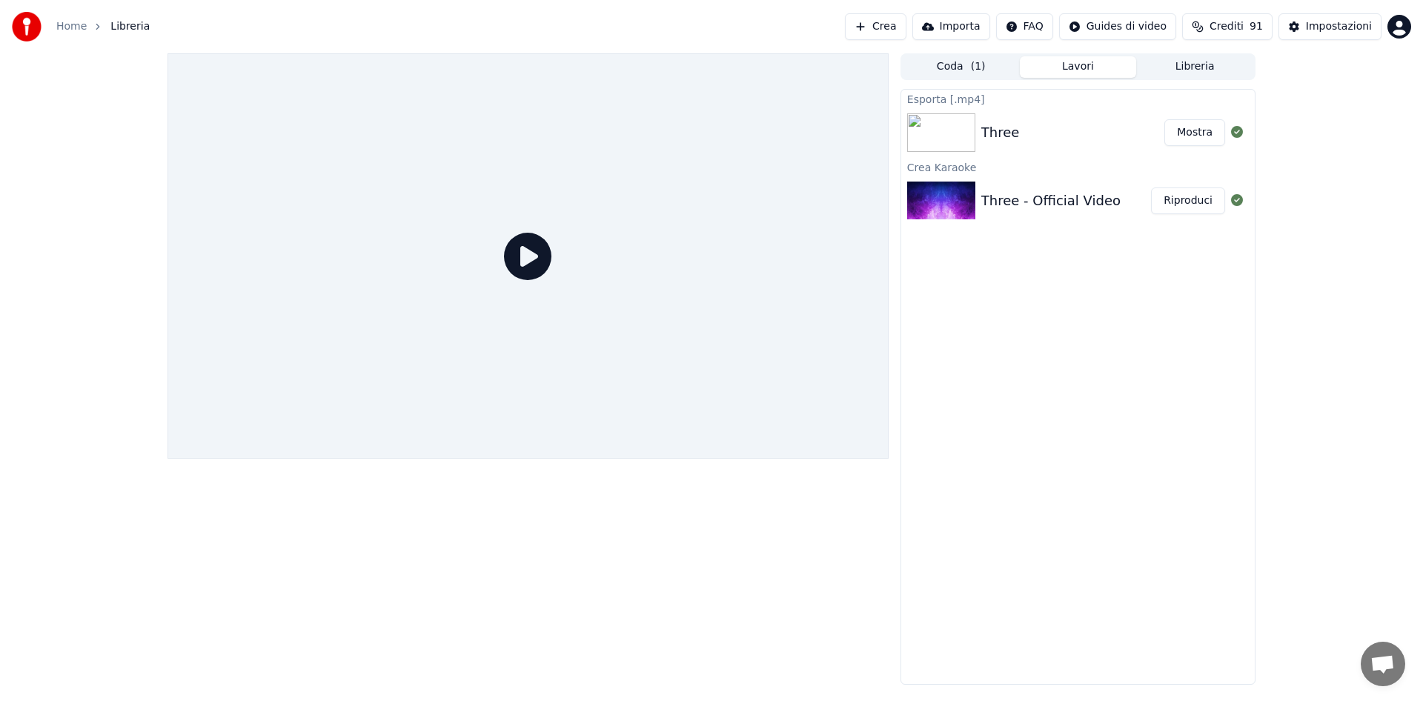
click at [995, 64] on button "Coda ( 1 )" at bounding box center [961, 66] width 117 height 21
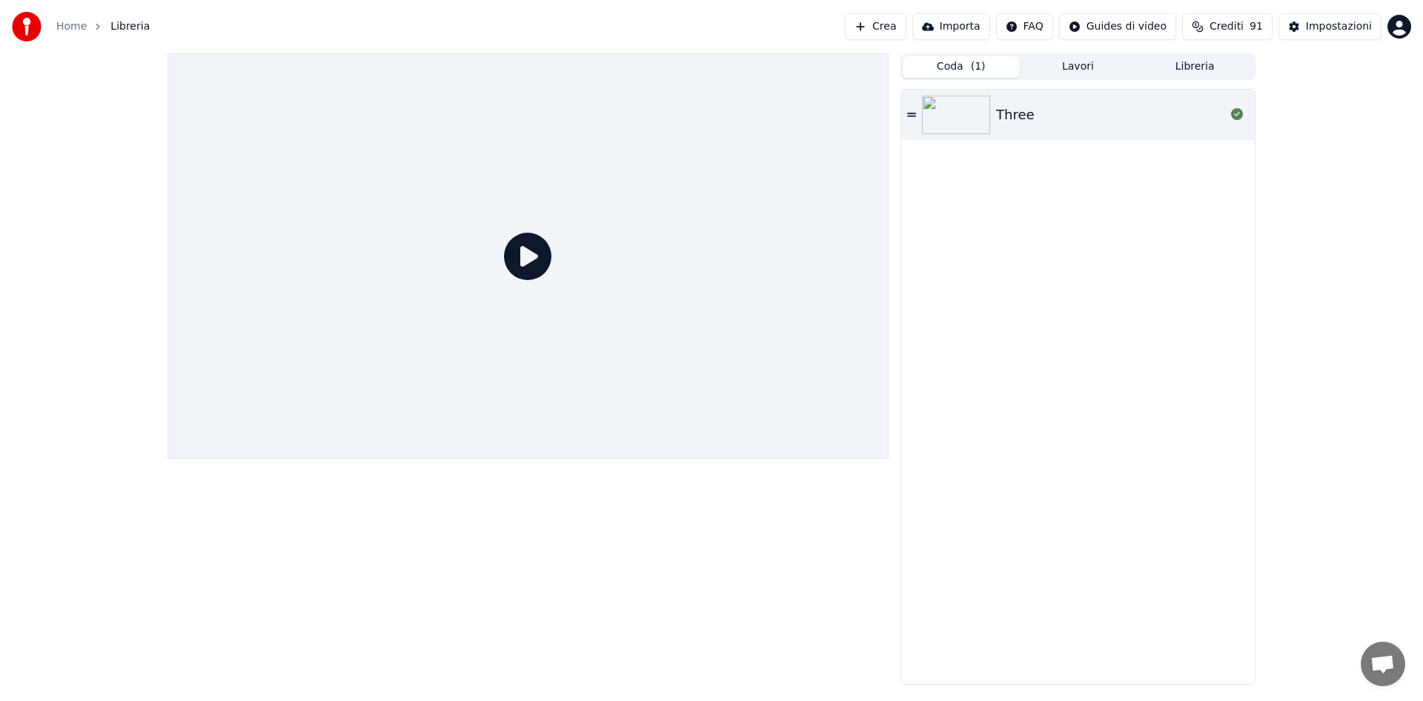
click at [1089, 66] on button "Lavori" at bounding box center [1078, 66] width 117 height 21
click at [1177, 59] on button "Libreria" at bounding box center [1194, 66] width 117 height 21
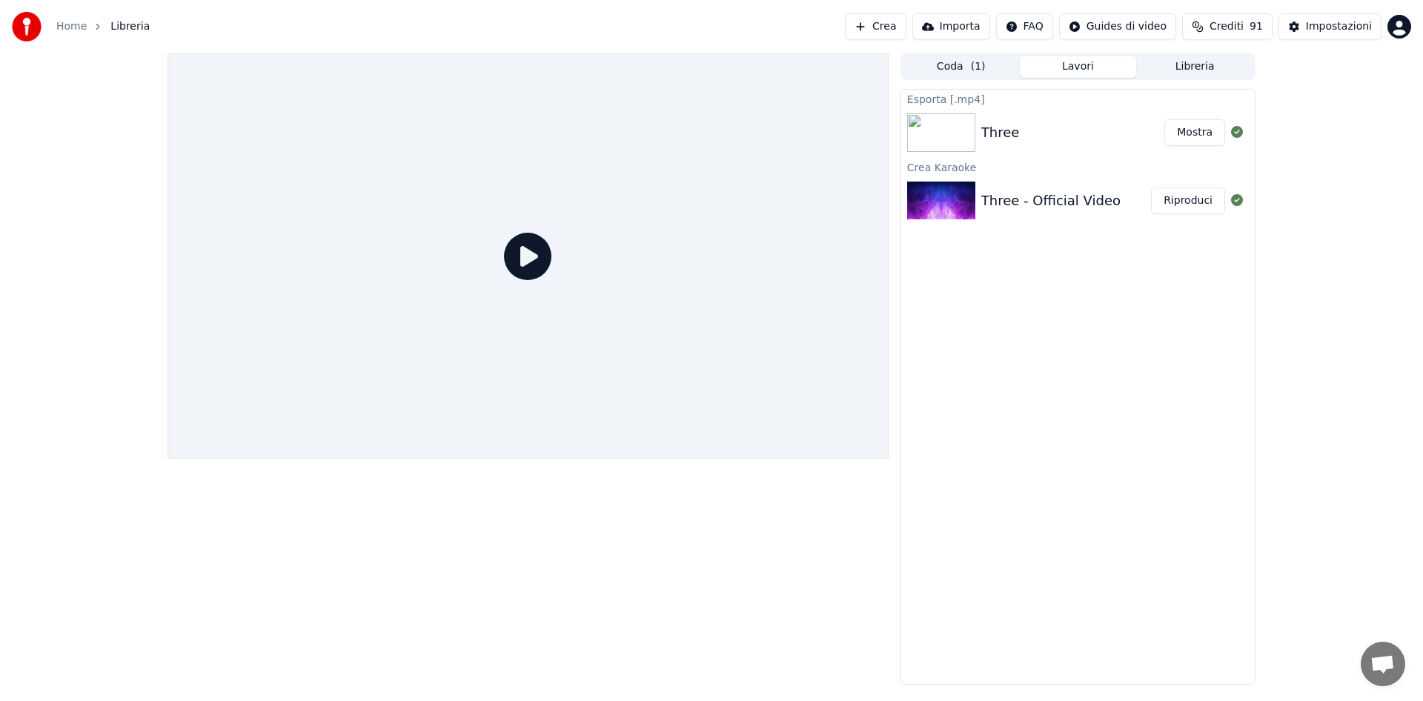
click at [1089, 66] on button "Lavori" at bounding box center [1078, 66] width 117 height 21
click at [1200, 63] on button "Libreria" at bounding box center [1194, 66] width 117 height 21
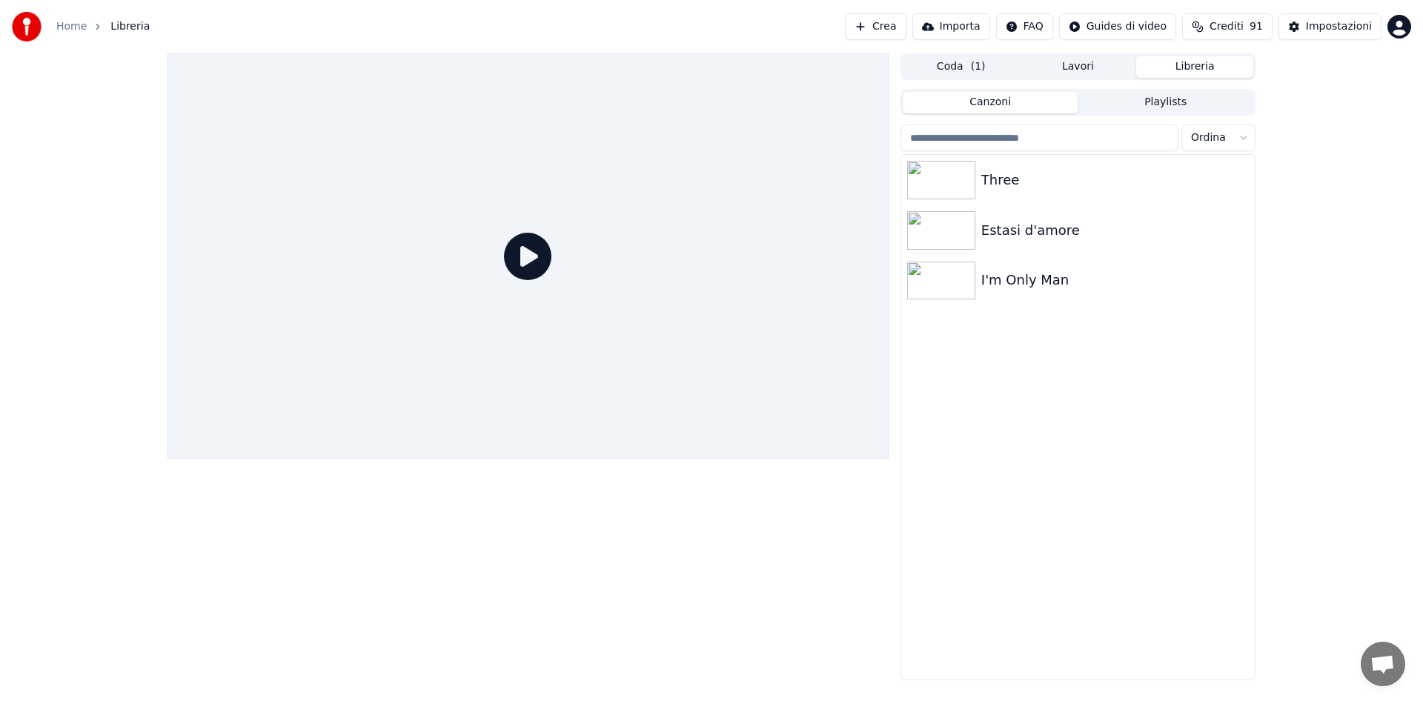
click at [1160, 104] on button "Playlists" at bounding box center [1165, 102] width 176 height 21
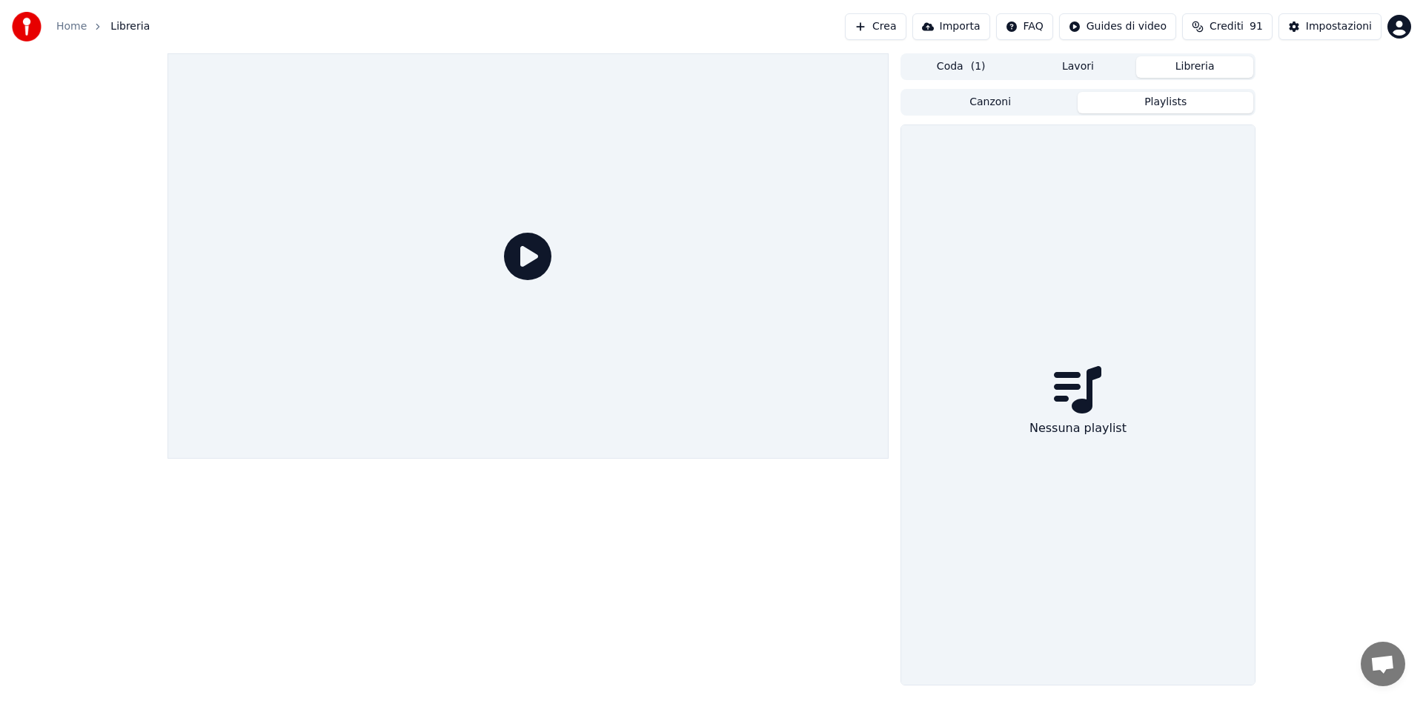
click at [968, 105] on button "Canzoni" at bounding box center [991, 102] width 176 height 21
